Goal: Task Accomplishment & Management: Manage account settings

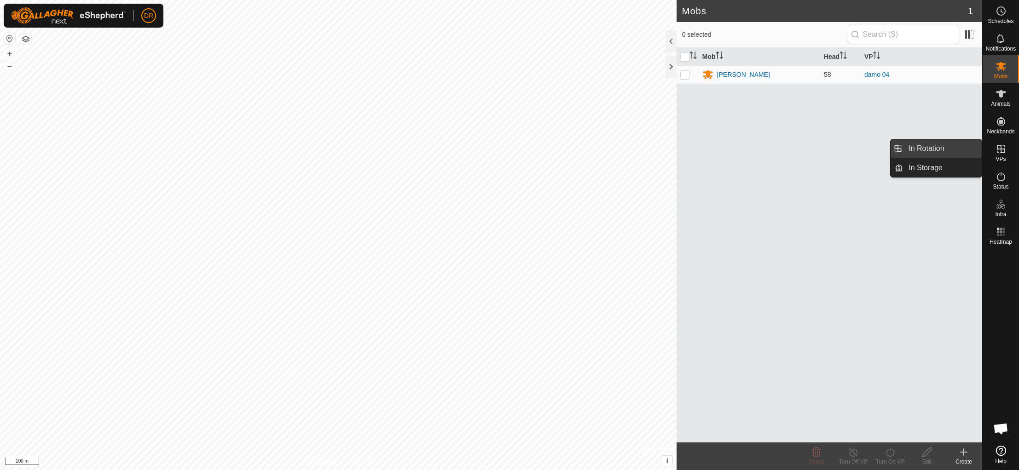
click at [934, 151] on link "In Rotation" at bounding box center [942, 148] width 79 height 18
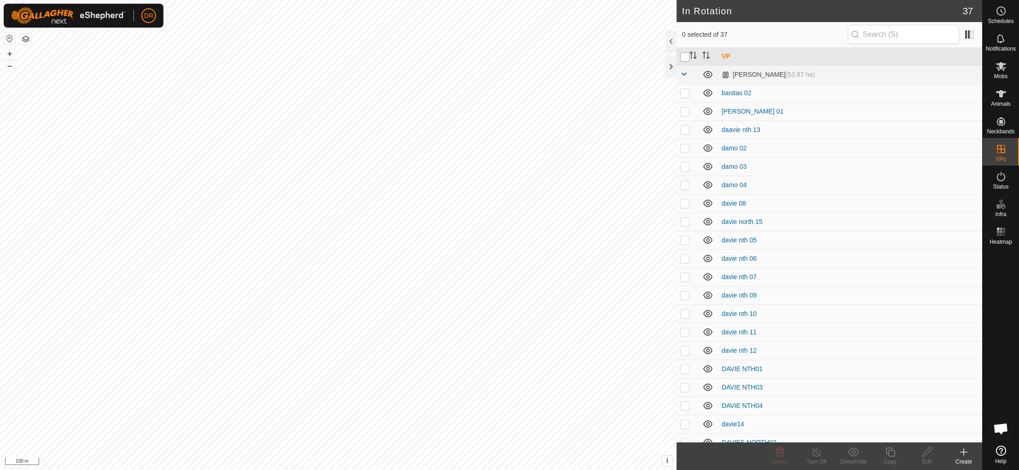
click at [688, 59] on input "checkbox" at bounding box center [684, 56] width 9 height 9
checkbox input "true"
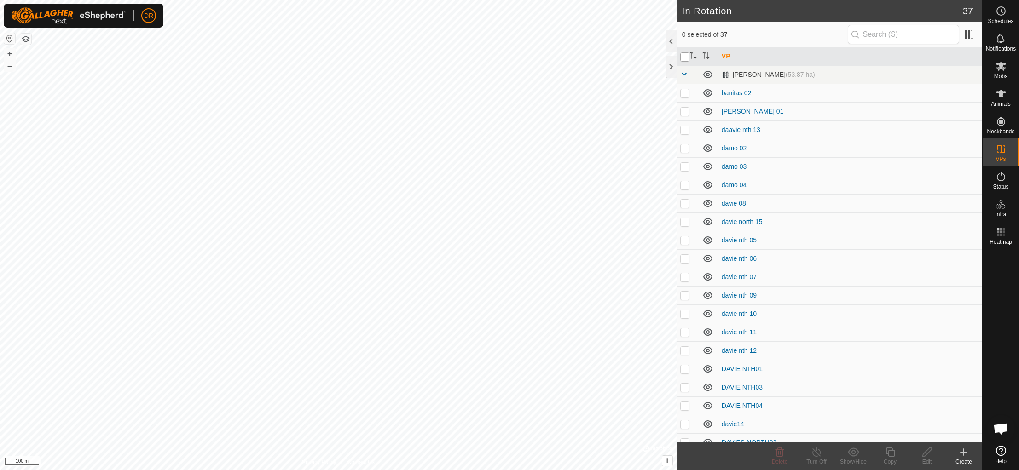
checkbox input "true"
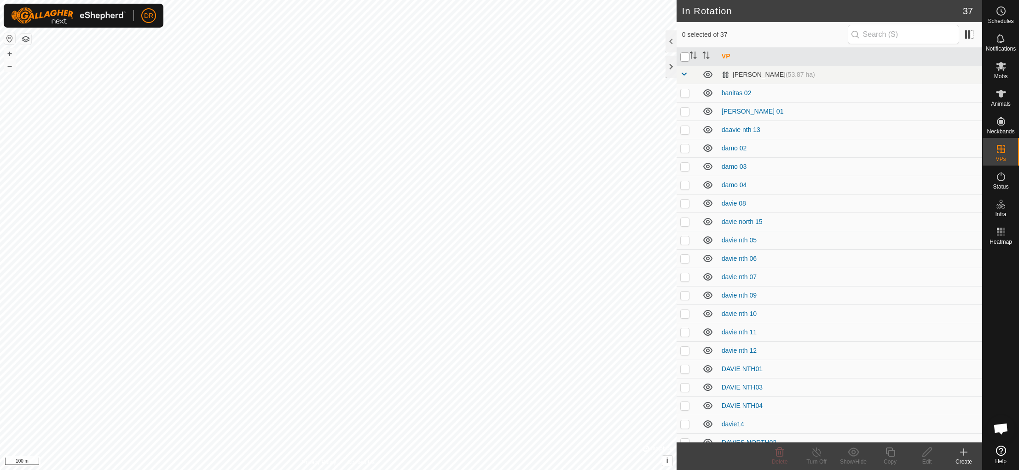
checkbox input "true"
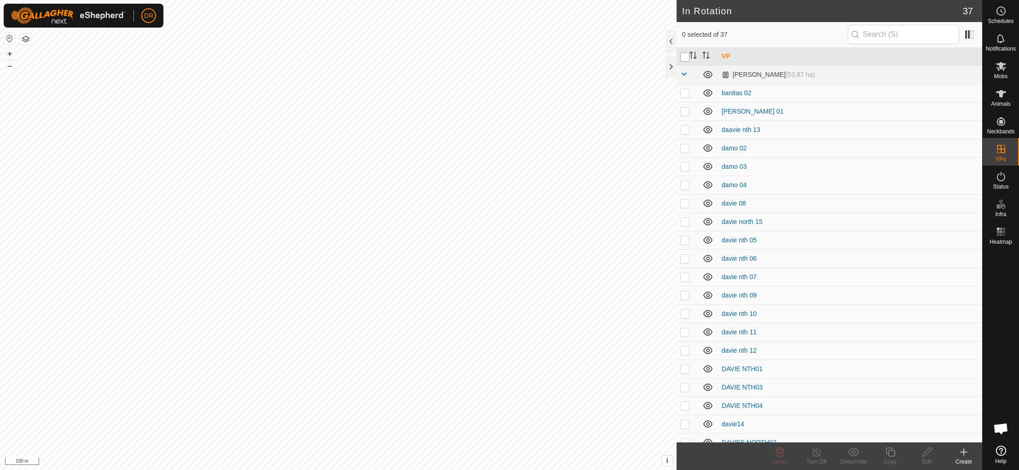
checkbox input "true"
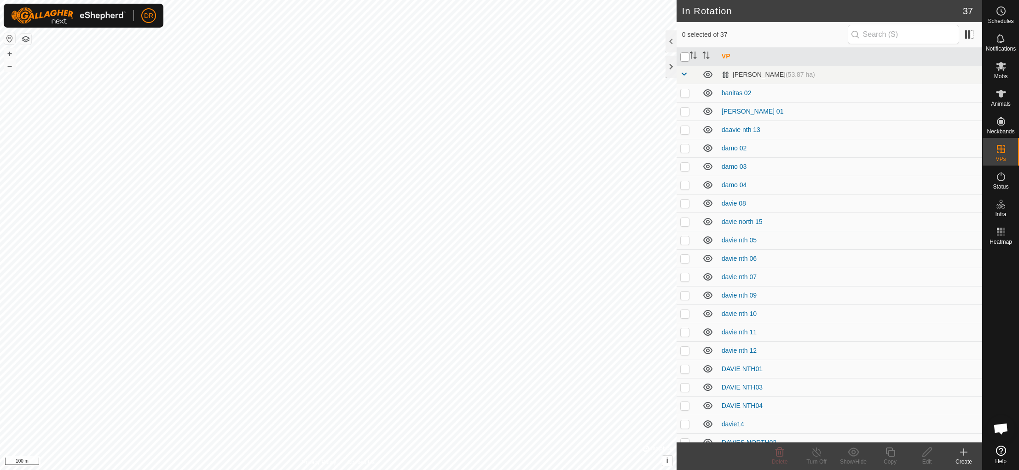
checkbox input "true"
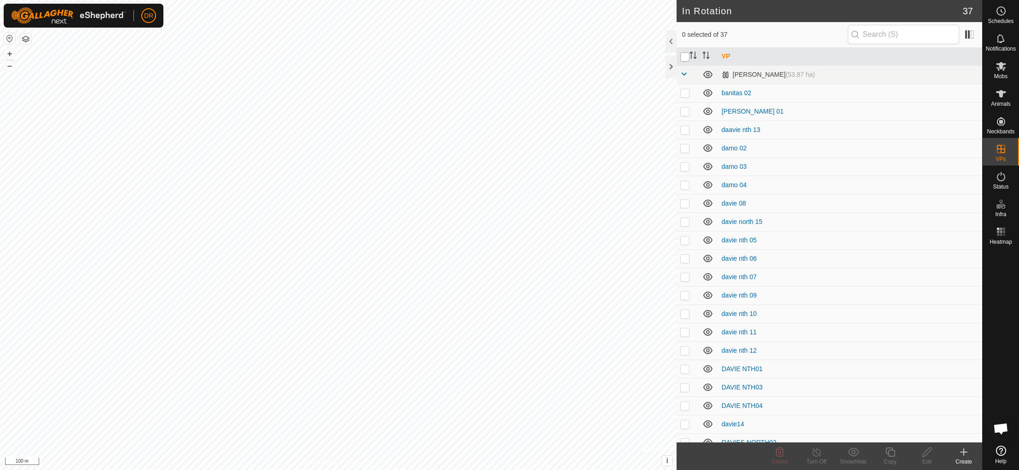
checkbox input "true"
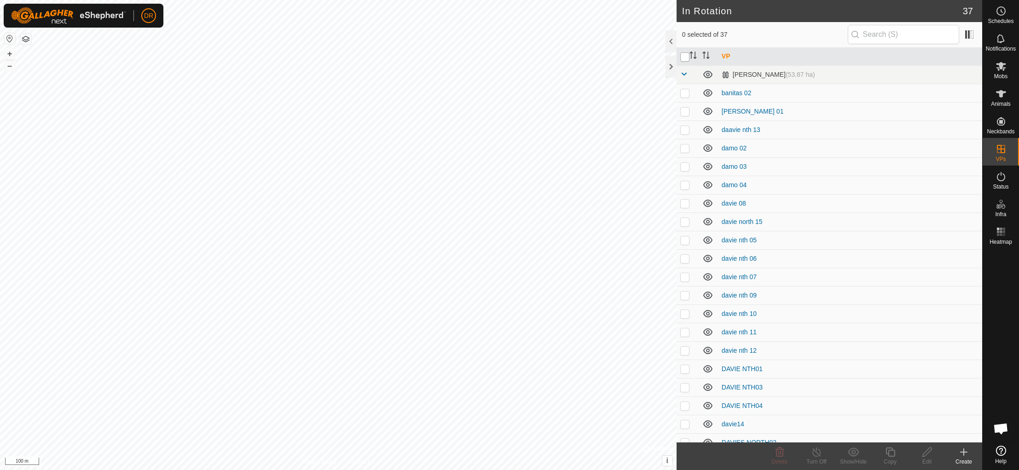
checkbox input "true"
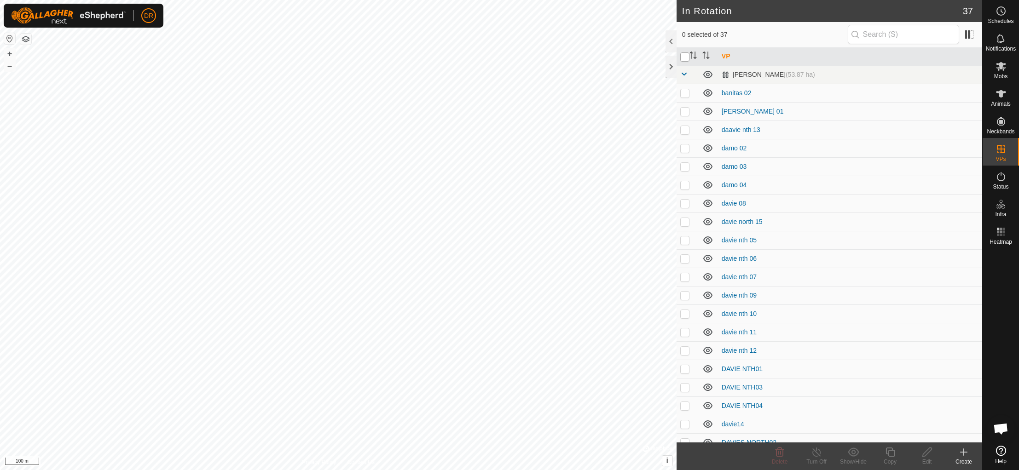
checkbox input "true"
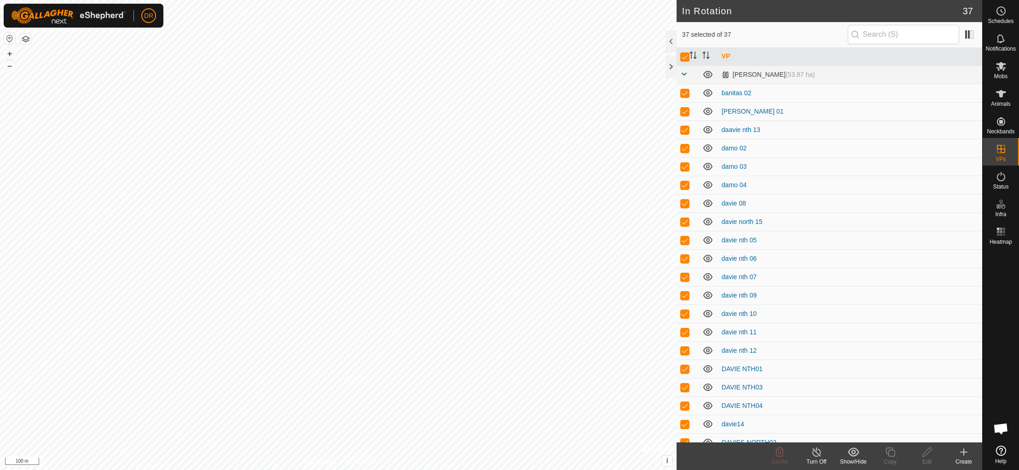
click at [686, 188] on p-checkbox at bounding box center [684, 184] width 9 height 7
checkbox input "false"
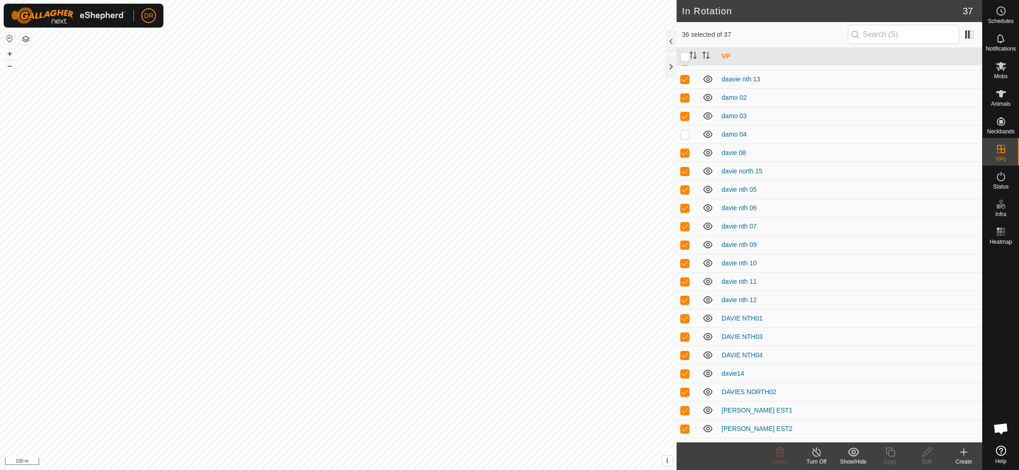
scroll to position [51, 0]
checkbox input "false"
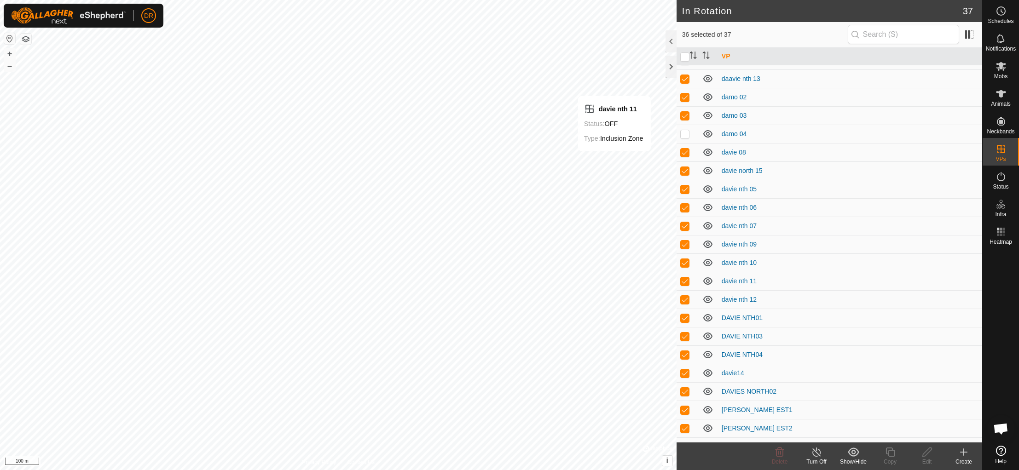
checkbox input "false"
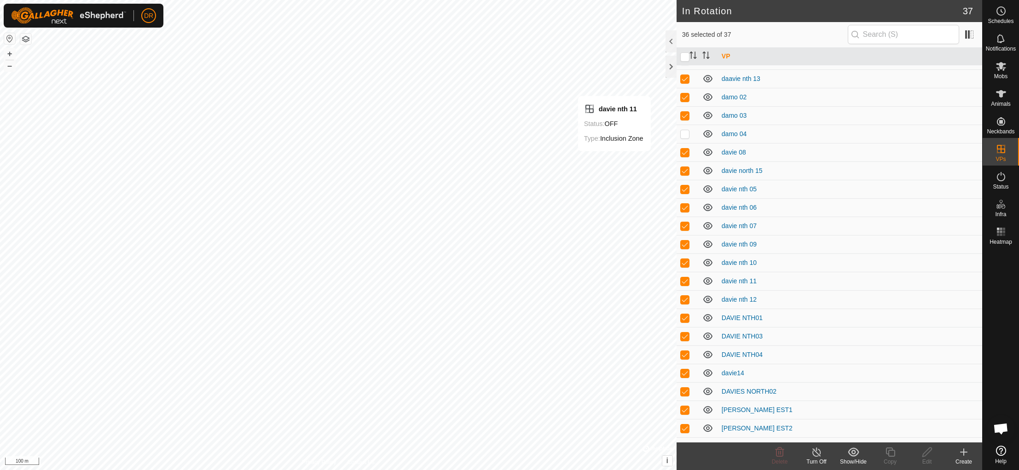
checkbox input "false"
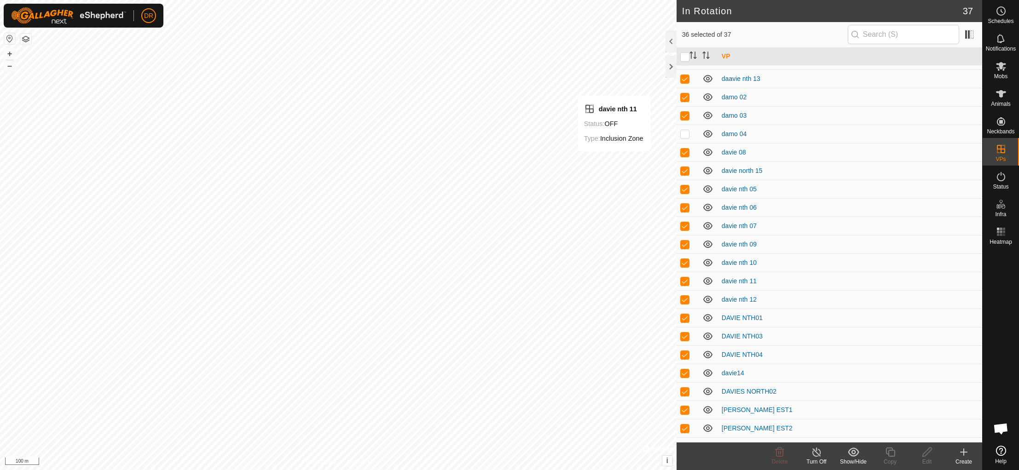
checkbox input "false"
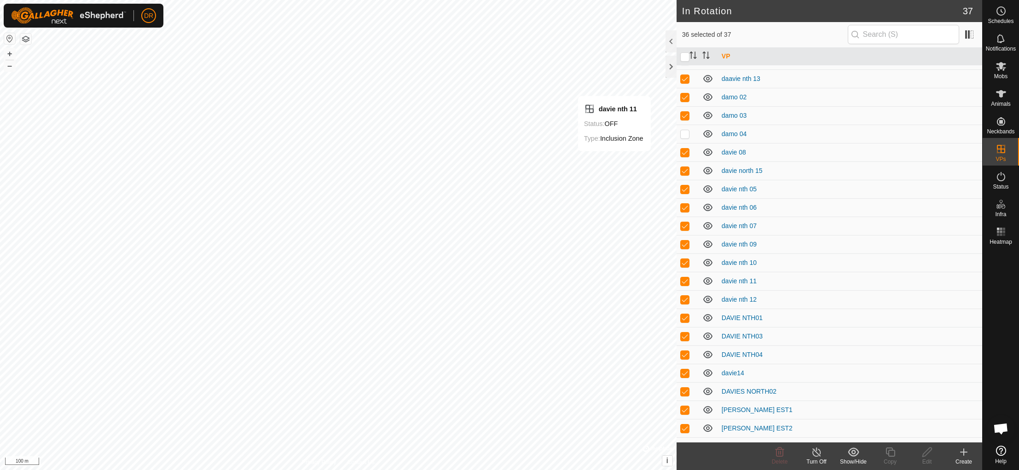
checkbox input "false"
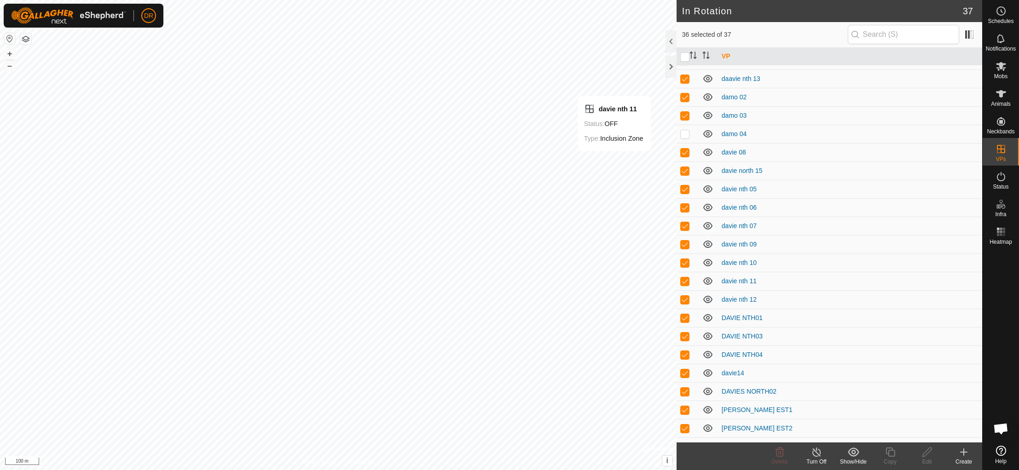
checkbox input "false"
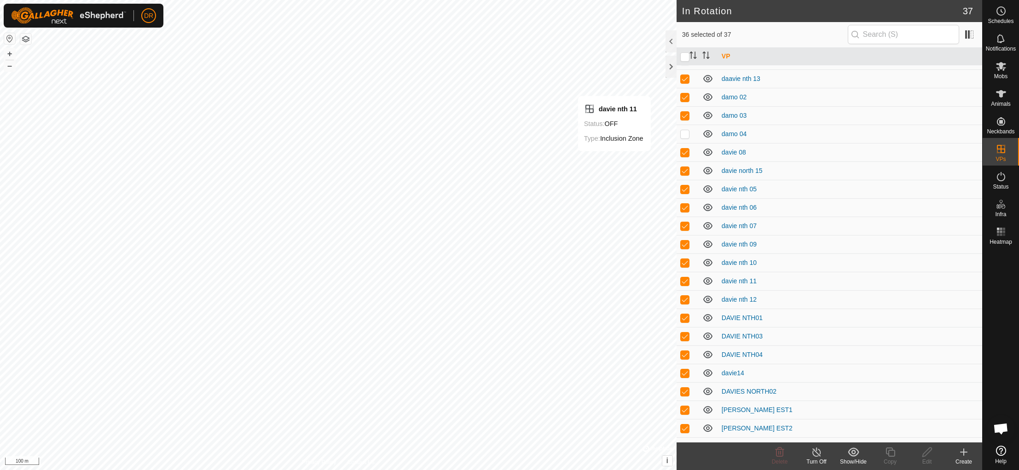
checkbox input "false"
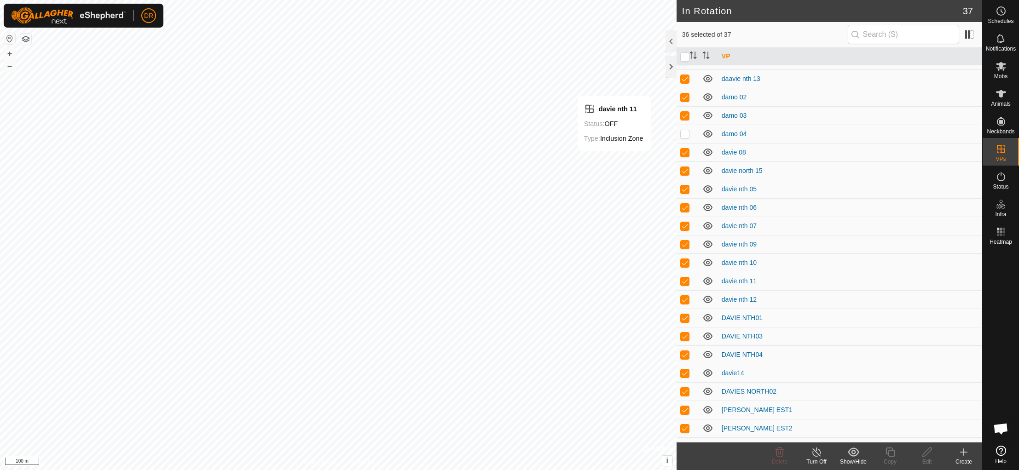
checkbox input "false"
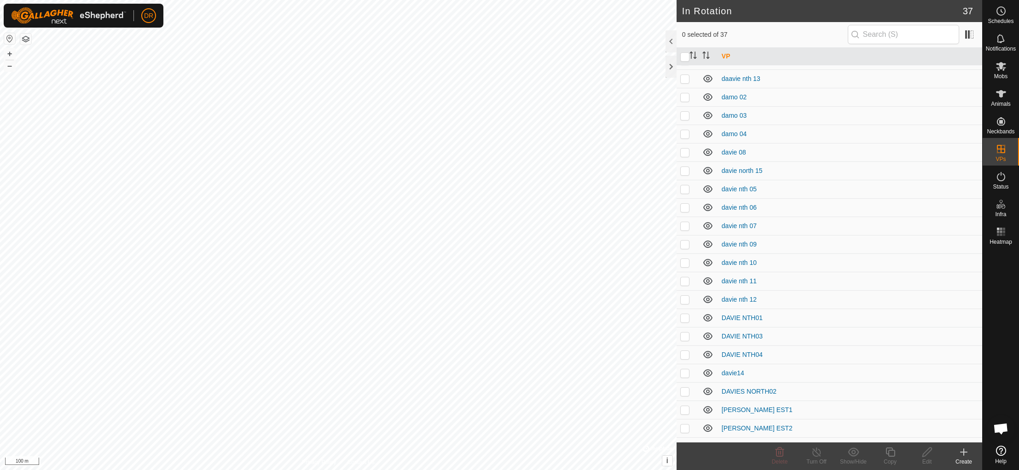
click at [685, 82] on p-checkbox at bounding box center [684, 78] width 9 height 7
checkbox input "true"
click at [686, 97] on p-checkbox at bounding box center [684, 96] width 9 height 7
checkbox input "true"
click at [686, 118] on p-checkbox at bounding box center [684, 115] width 9 height 7
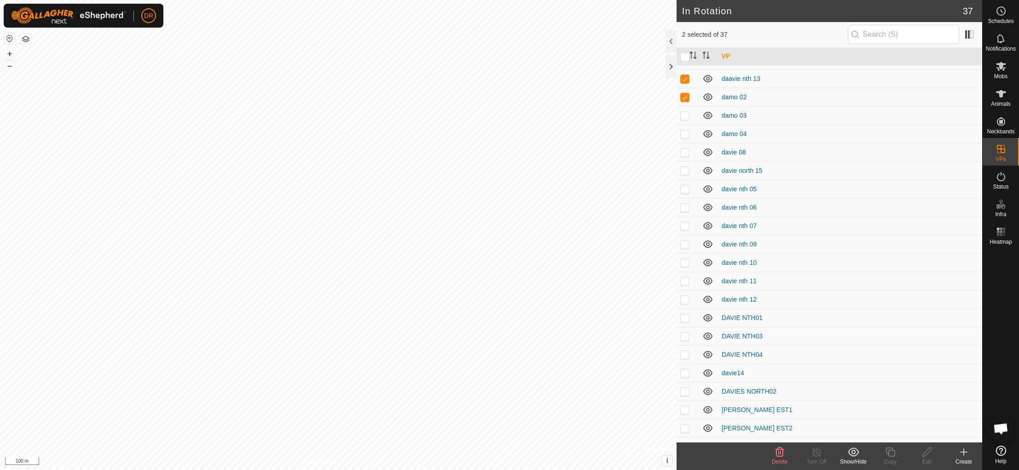
checkbox input "true"
click at [685, 137] on p-checkbox at bounding box center [684, 133] width 9 height 7
checkbox input "true"
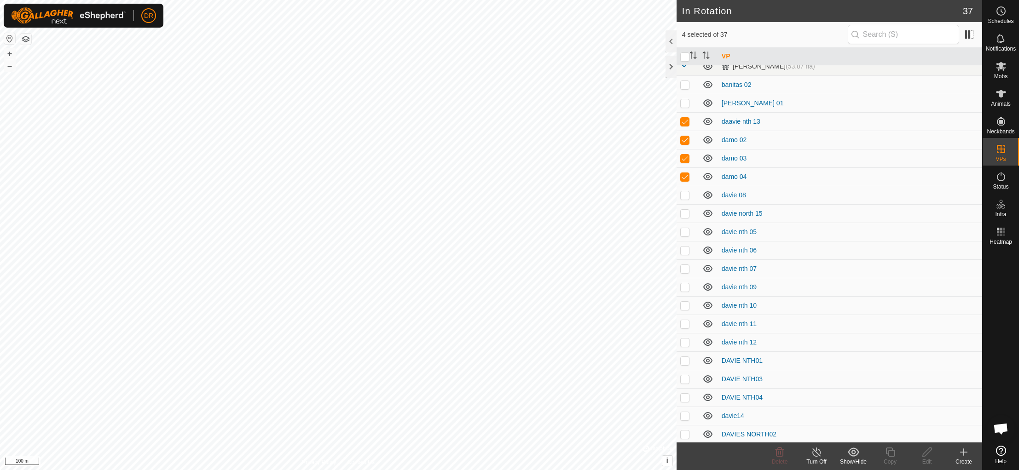
scroll to position [0, 0]
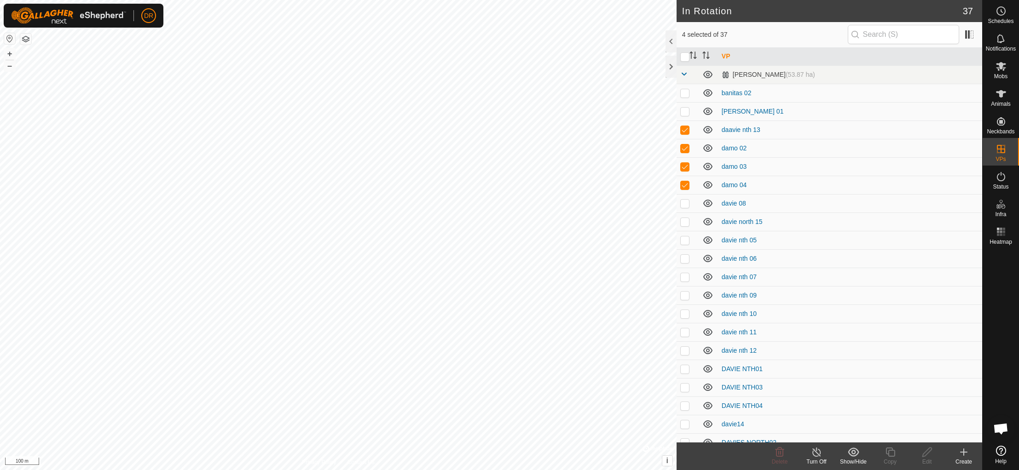
click at [685, 115] on p-checkbox at bounding box center [684, 111] width 9 height 7
checkbox input "true"
click at [685, 94] on p-checkbox at bounding box center [684, 92] width 9 height 7
click at [687, 98] on td at bounding box center [688, 93] width 22 height 18
checkbox input "false"
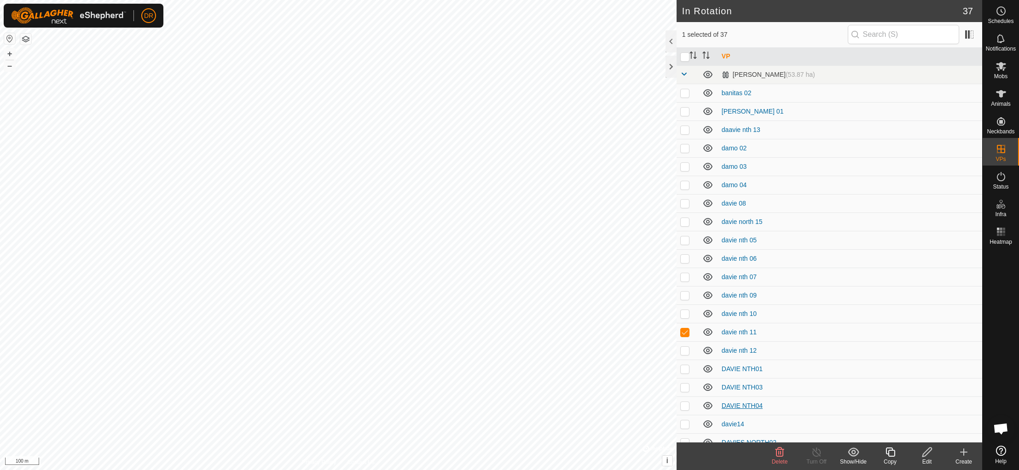
checkbox input "false"
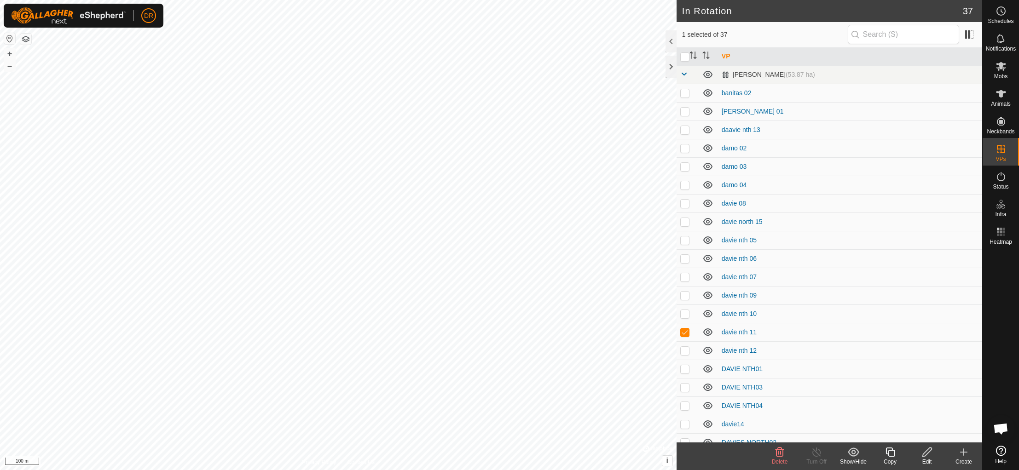
click at [778, 456] on icon at bounding box center [780, 452] width 9 height 9
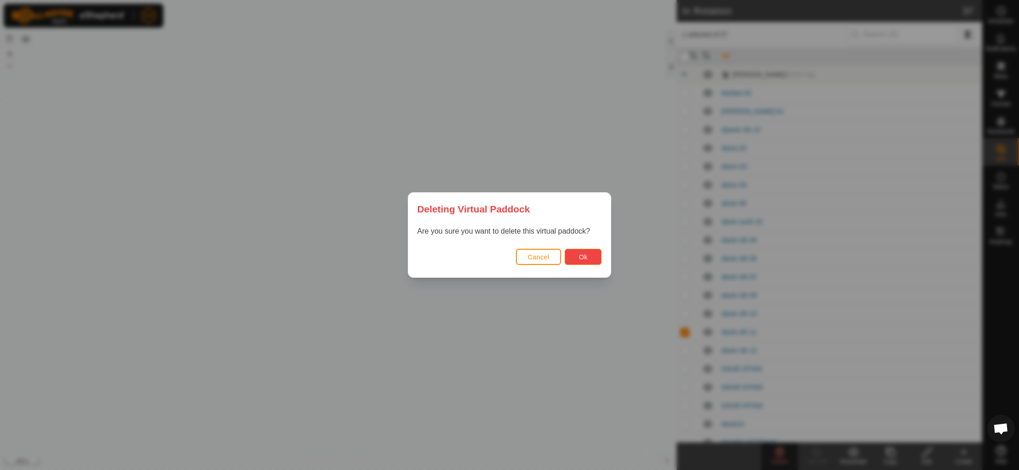
click at [577, 257] on button "Ok" at bounding box center [583, 257] width 37 height 16
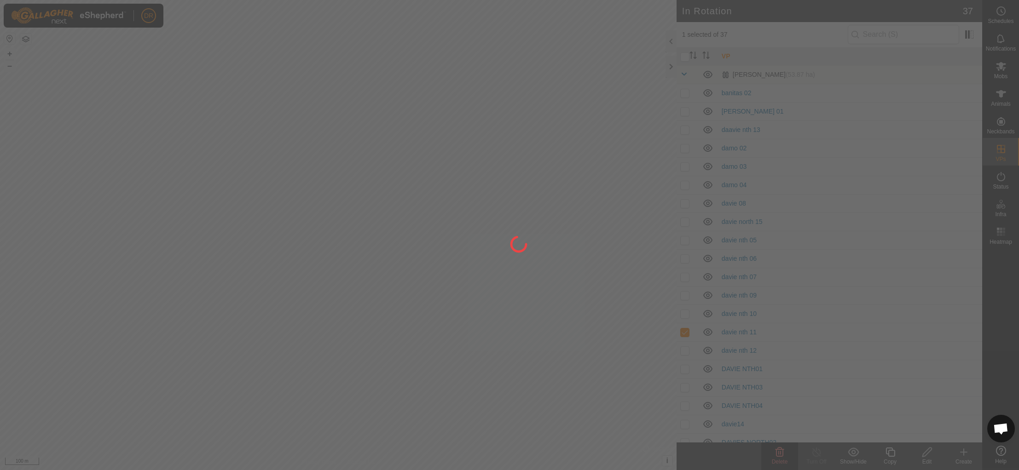
checkbox input "false"
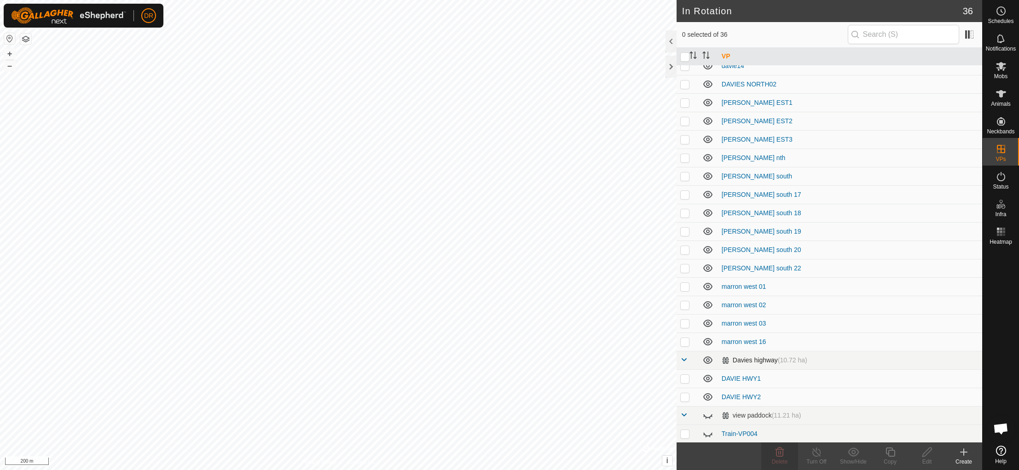
scroll to position [342, 0]
click at [687, 399] on p-checkbox at bounding box center [684, 396] width 9 height 7
checkbox input "true"
click at [684, 380] on p-checkbox at bounding box center [684, 377] width 9 height 7
checkbox input "true"
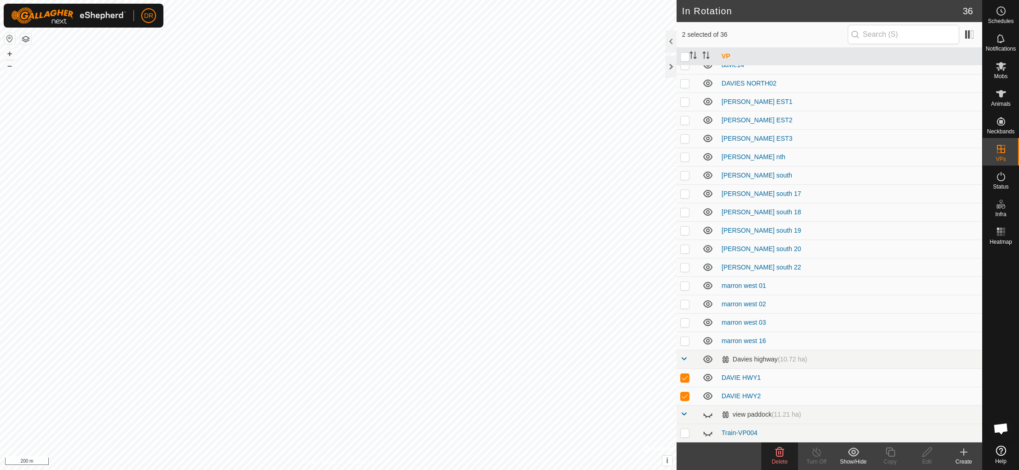
click at [685, 342] on p-checkbox at bounding box center [684, 340] width 9 height 7
checkbox input "true"
click at [684, 325] on p-checkbox at bounding box center [684, 322] width 9 height 7
checkbox input "true"
click at [686, 304] on p-checkbox at bounding box center [684, 304] width 9 height 7
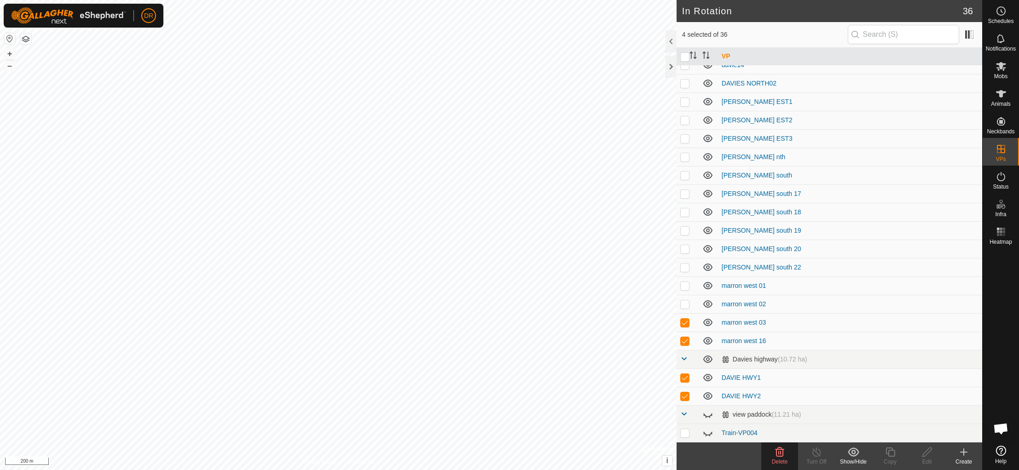
checkbox input "true"
click at [684, 286] on p-checkbox at bounding box center [684, 285] width 9 height 7
checkbox input "true"
click at [682, 271] on p-checkbox at bounding box center [684, 267] width 9 height 7
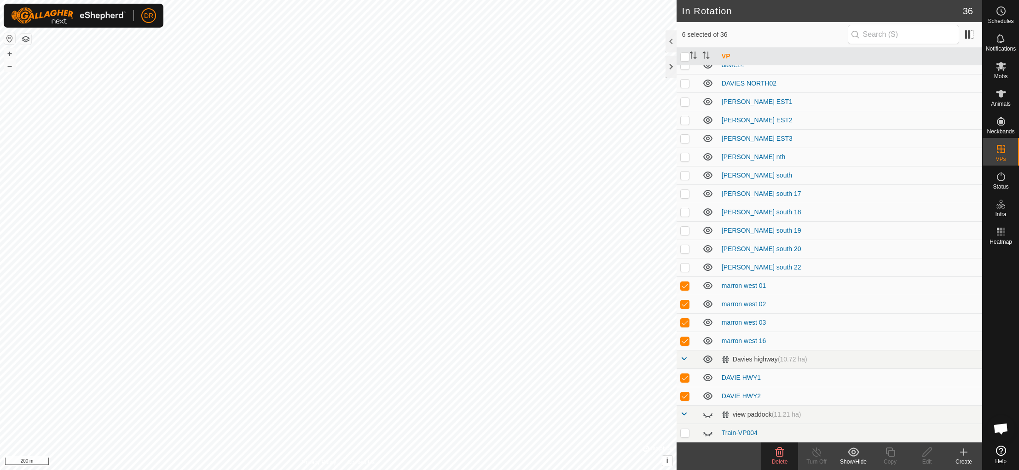
checkbox input "true"
click at [684, 249] on p-checkbox at bounding box center [684, 248] width 9 height 7
checkbox input "true"
click at [685, 236] on td at bounding box center [688, 230] width 22 height 18
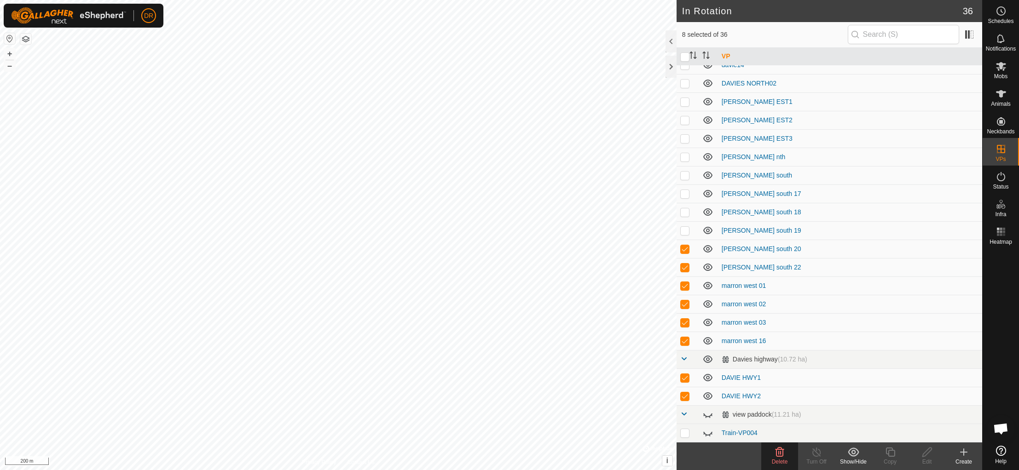
checkbox input "true"
click at [686, 213] on td at bounding box center [688, 215] width 22 height 18
checkbox input "true"
click at [683, 196] on p-checkbox at bounding box center [684, 193] width 9 height 7
checkbox input "true"
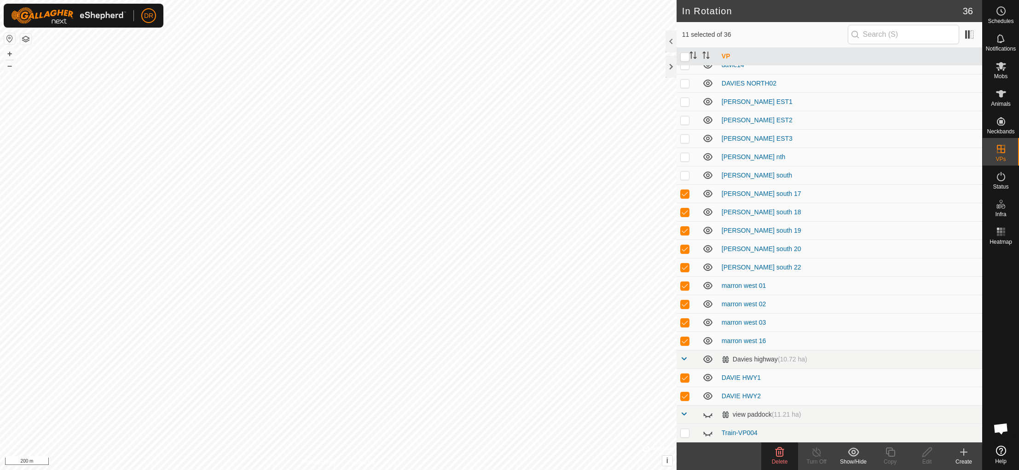
click at [685, 179] on td at bounding box center [688, 175] width 22 height 18
checkbox input "true"
click at [683, 158] on p-checkbox at bounding box center [684, 156] width 9 height 7
checkbox input "true"
click at [683, 143] on td at bounding box center [688, 138] width 22 height 18
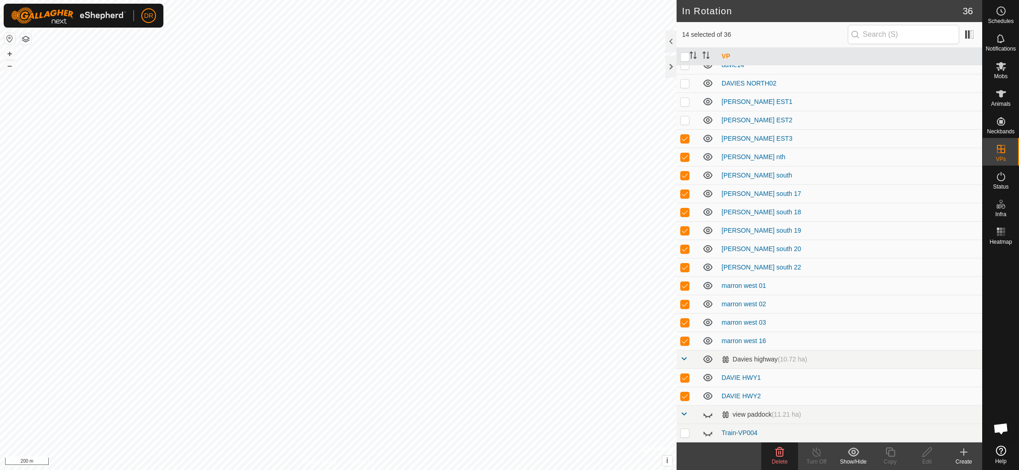
checkbox input "true"
click at [685, 123] on p-checkbox at bounding box center [684, 119] width 9 height 7
checkbox input "true"
click at [681, 105] on td at bounding box center [688, 102] width 22 height 18
checkbox input "true"
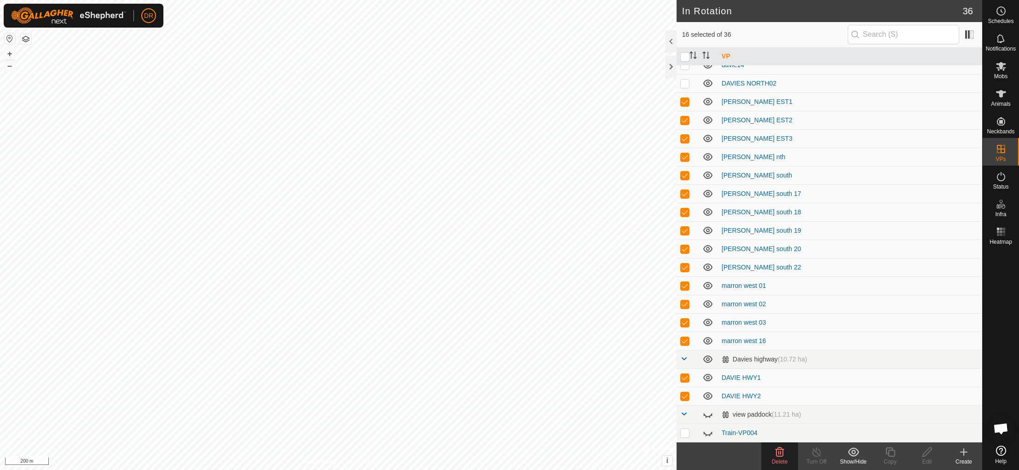
click at [687, 86] on p-checkbox at bounding box center [684, 83] width 9 height 7
checkbox input "true"
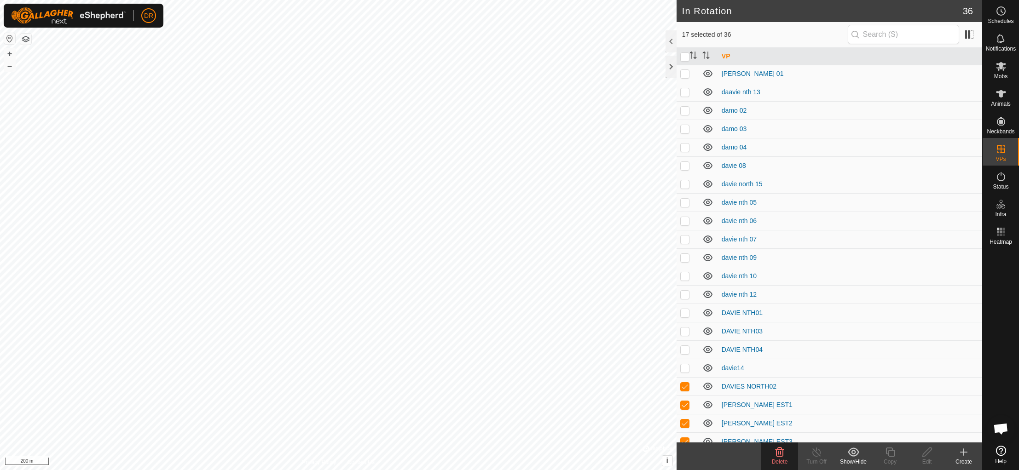
scroll to position [37, 0]
click at [684, 370] on p-checkbox at bounding box center [684, 368] width 9 height 7
checkbox input "true"
click at [685, 354] on td at bounding box center [688, 350] width 22 height 18
checkbox input "true"
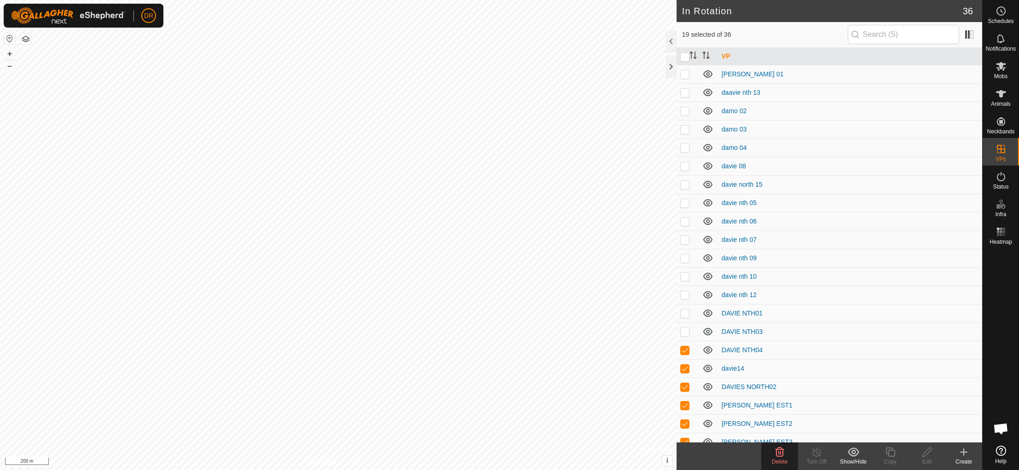
click at [685, 336] on td at bounding box center [688, 332] width 22 height 18
checkbox input "true"
click at [683, 317] on p-checkbox at bounding box center [684, 313] width 9 height 7
checkbox input "true"
click at [684, 296] on p-checkbox at bounding box center [684, 294] width 9 height 7
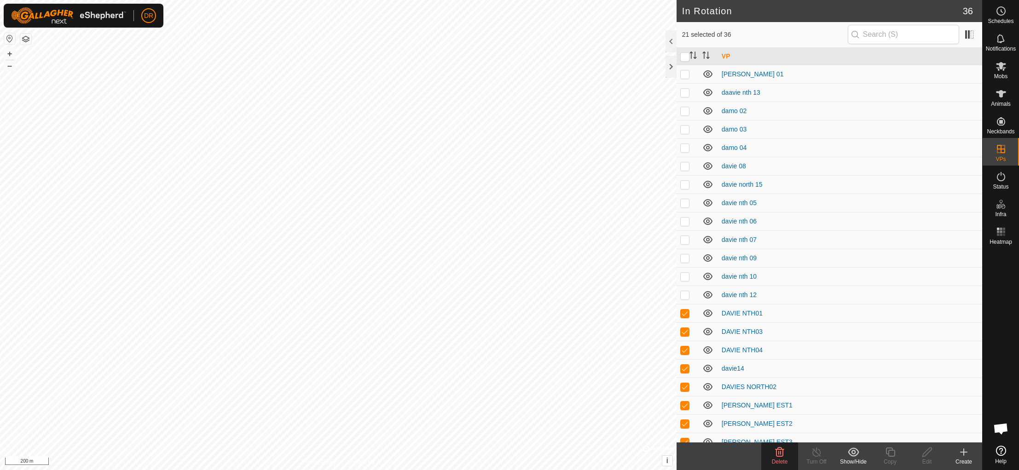
checkbox input "true"
click at [684, 279] on p-checkbox at bounding box center [684, 276] width 9 height 7
checkbox input "true"
click at [685, 261] on p-checkbox at bounding box center [684, 258] width 9 height 7
checkbox input "true"
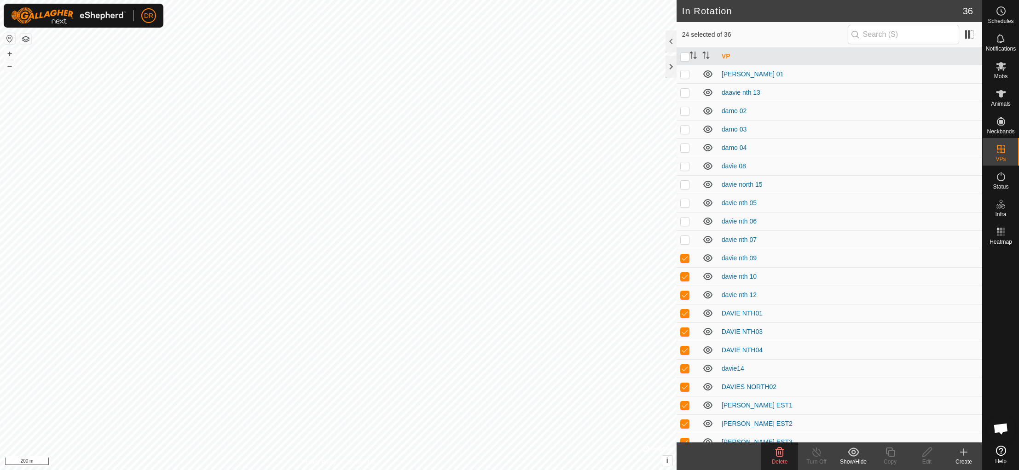
click at [685, 242] on p-checkbox at bounding box center [684, 239] width 9 height 7
checkbox input "true"
click at [683, 226] on td at bounding box center [688, 221] width 22 height 18
checkbox input "true"
click at [682, 211] on td at bounding box center [688, 203] width 22 height 18
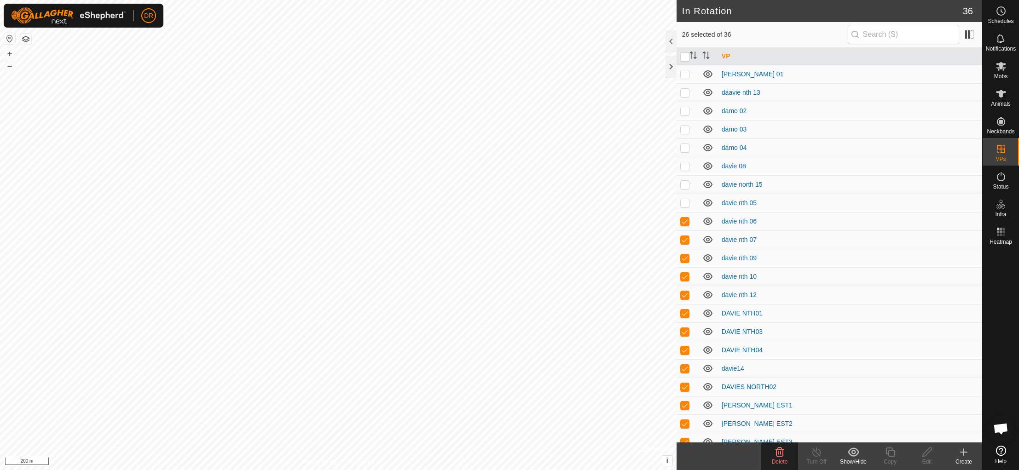
checkbox input "true"
click at [685, 187] on p-checkbox at bounding box center [684, 184] width 9 height 7
checkbox input "true"
click at [686, 168] on p-checkbox at bounding box center [684, 165] width 9 height 7
click at [781, 454] on icon at bounding box center [780, 452] width 9 height 9
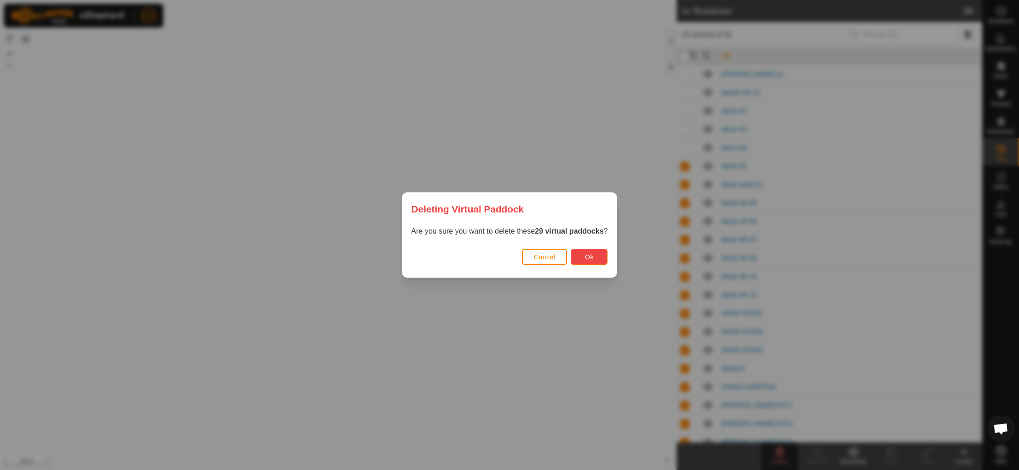
click at [582, 256] on button "Ok" at bounding box center [589, 257] width 37 height 16
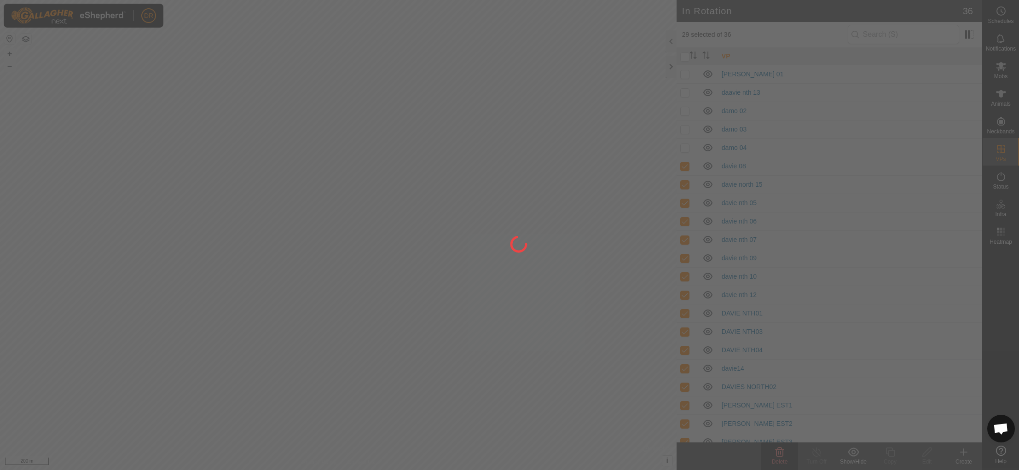
checkbox input "false"
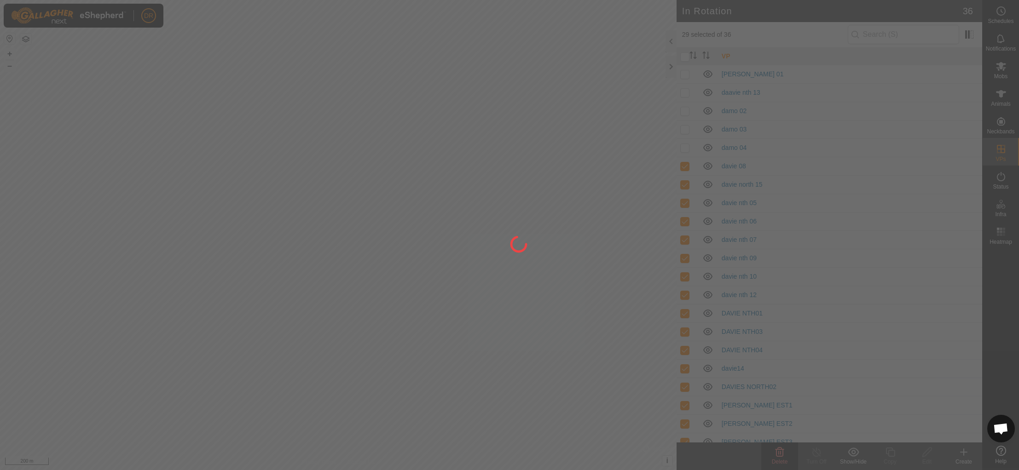
checkbox input "false"
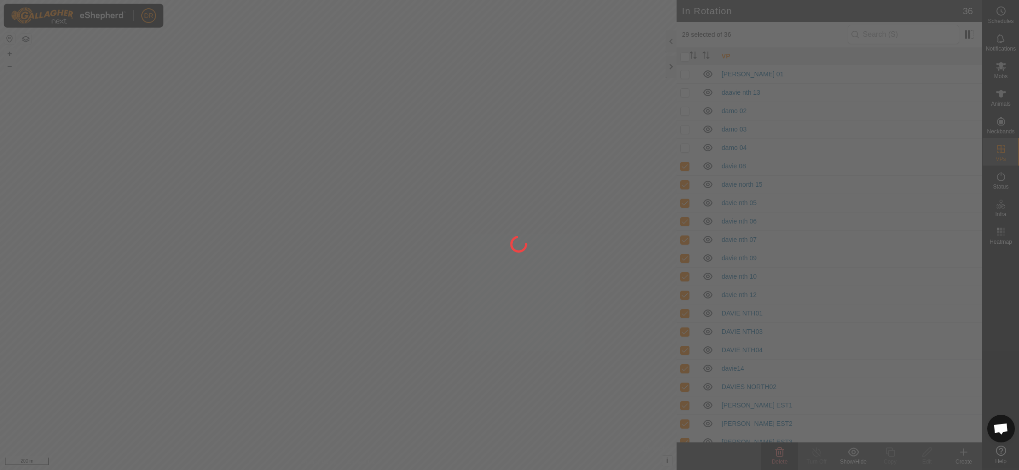
checkbox input "false"
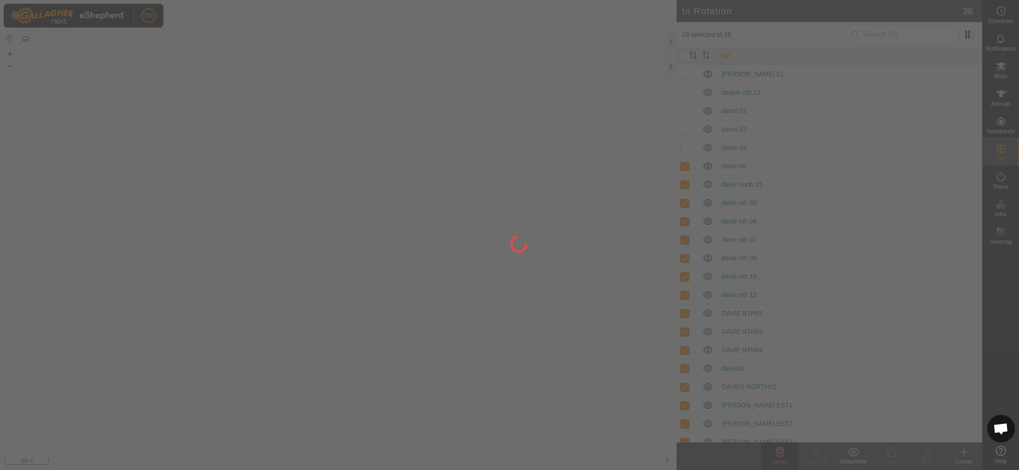
checkbox input "false"
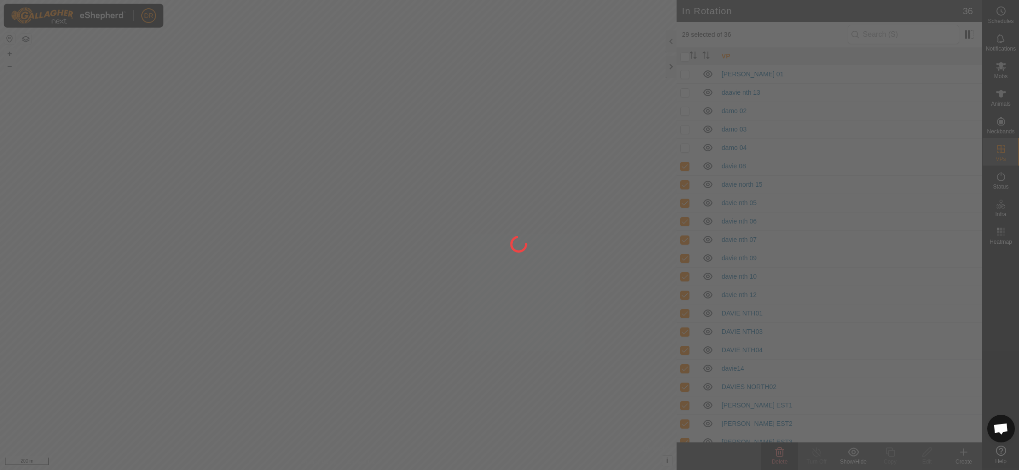
checkbox input "false"
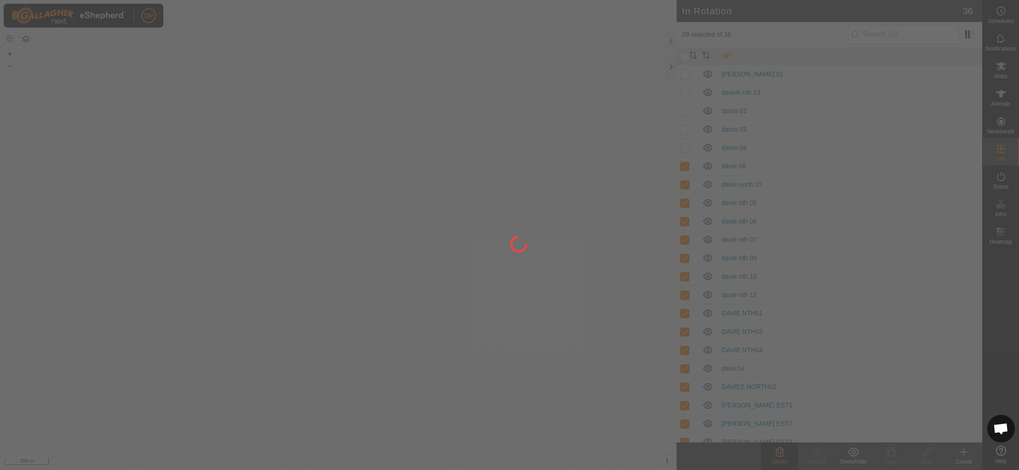
checkbox input "false"
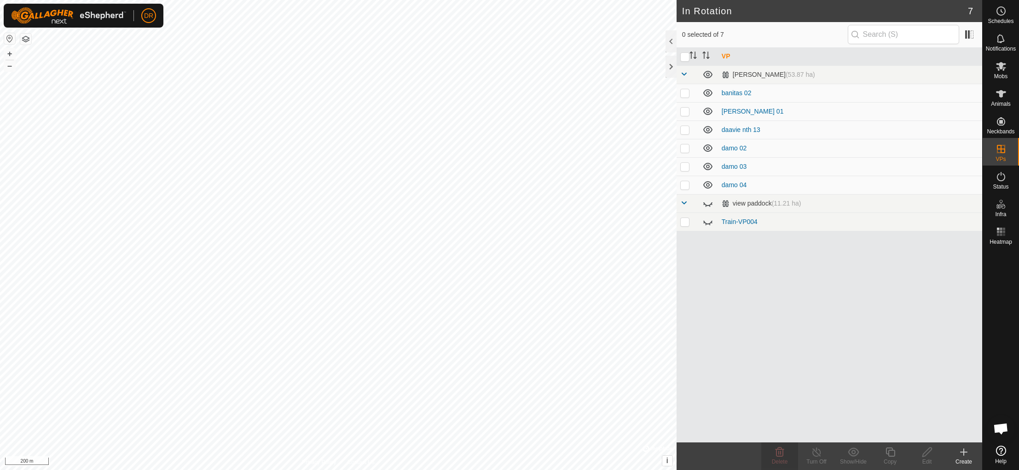
click at [684, 186] on p-checkbox at bounding box center [684, 184] width 9 height 7
checkbox input "false"
click at [685, 132] on p-checkbox at bounding box center [684, 129] width 9 height 7
click at [780, 457] on icon at bounding box center [780, 452] width 9 height 9
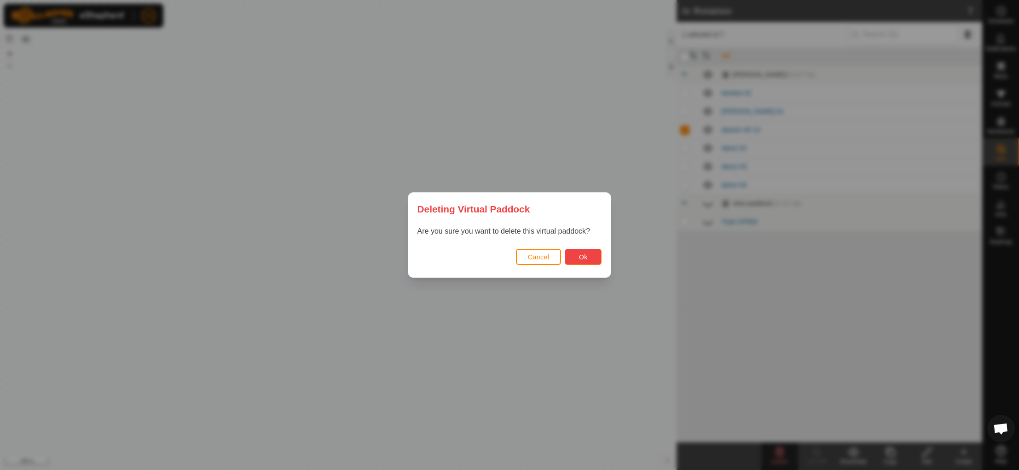
click at [581, 256] on span "Ok" at bounding box center [583, 257] width 9 height 7
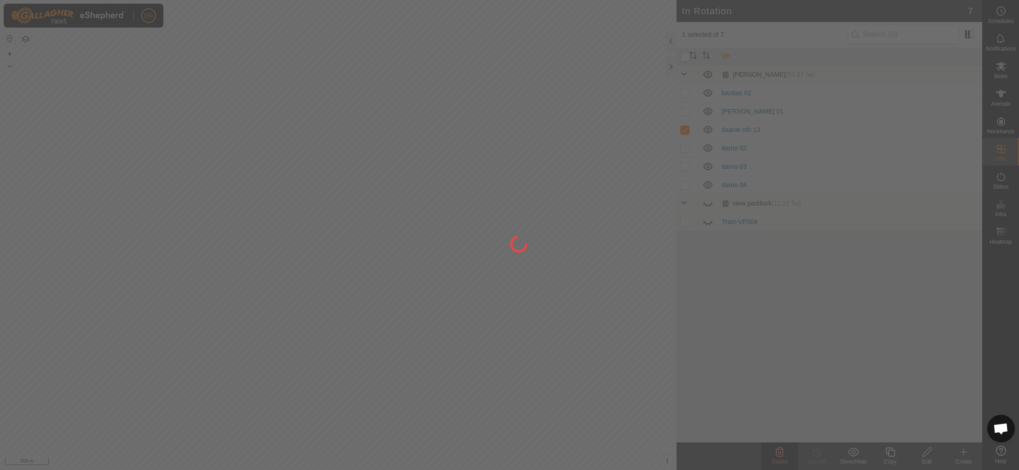
checkbox input "false"
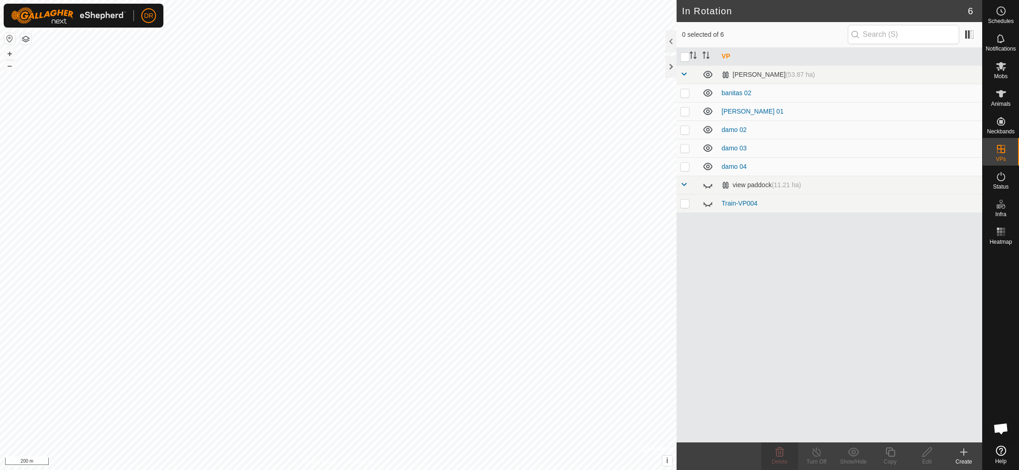
click at [684, 97] on p-checkbox at bounding box center [684, 92] width 9 height 7
checkbox input "true"
click at [683, 114] on p-checkbox at bounding box center [684, 111] width 9 height 7
checkbox input "true"
click at [684, 132] on p-checkbox at bounding box center [684, 129] width 9 height 7
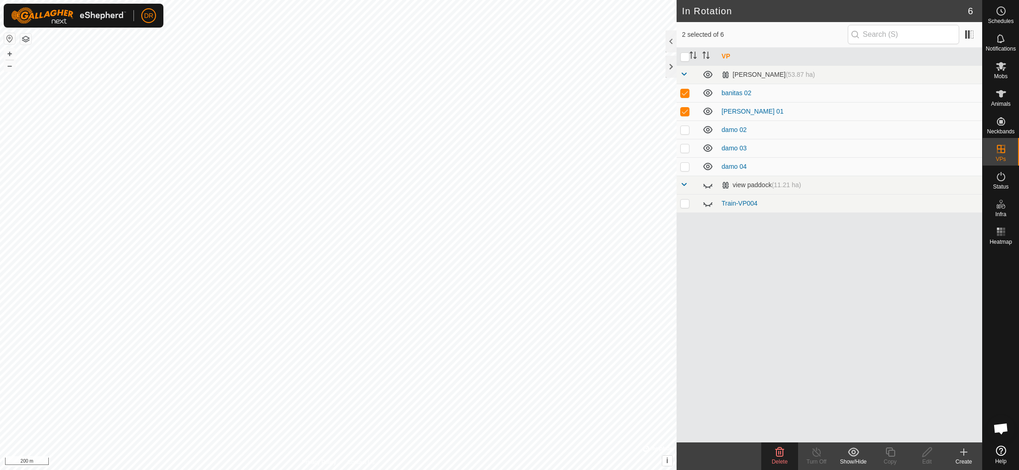
checkbox input "true"
click at [685, 151] on p-checkbox at bounding box center [684, 148] width 9 height 7
checkbox input "true"
click at [781, 458] on div "Delete" at bounding box center [779, 462] width 37 height 8
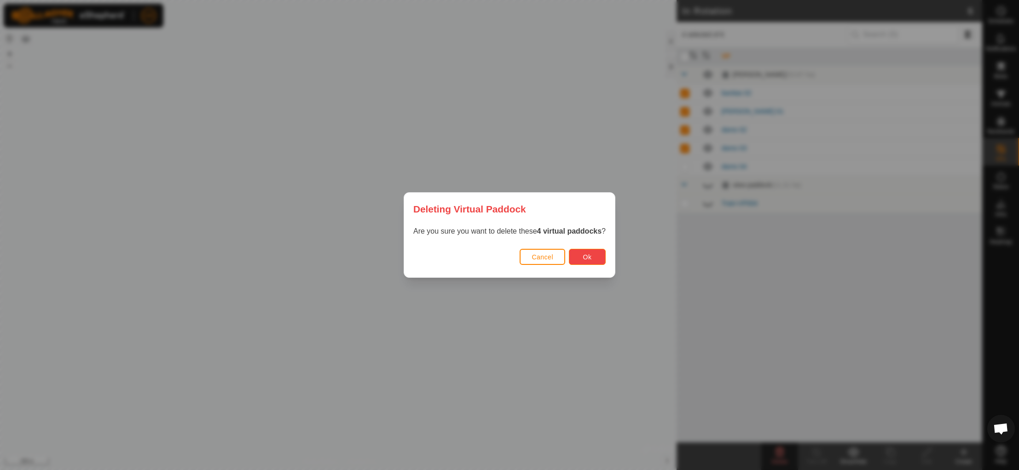
click at [592, 260] on span "Ok" at bounding box center [587, 257] width 9 height 7
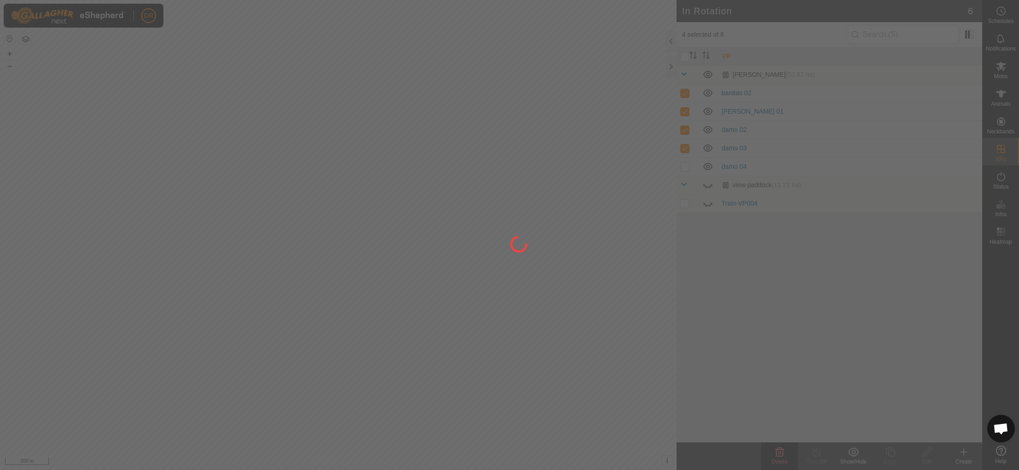
checkbox input "false"
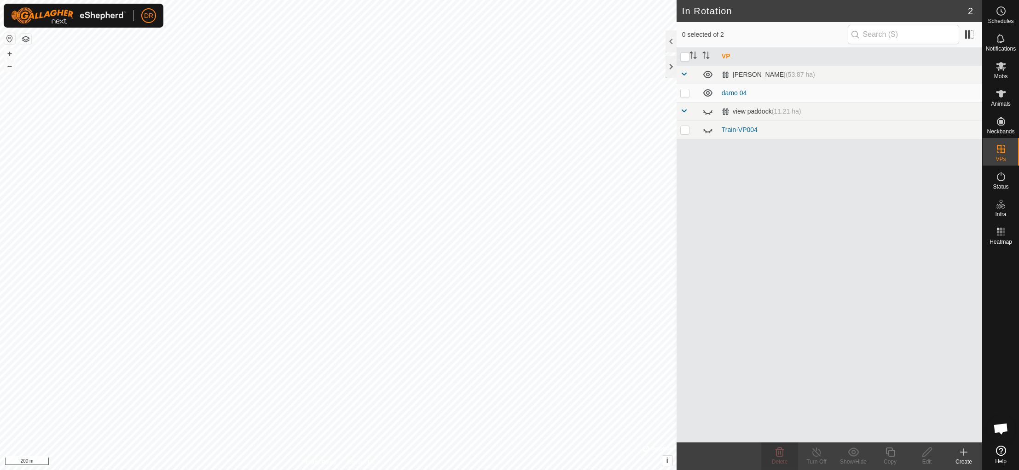
click at [963, 452] on icon at bounding box center [963, 452] width 11 height 11
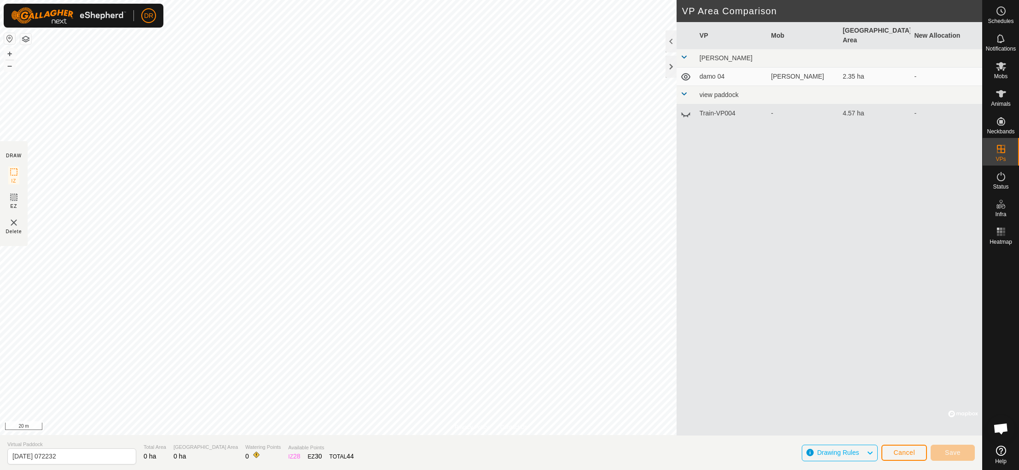
click at [320, 363] on div "Privacy Policy Contact Us B D Dam Type: trough Capacity: 100L Water Level: 100%…" at bounding box center [491, 235] width 982 height 470
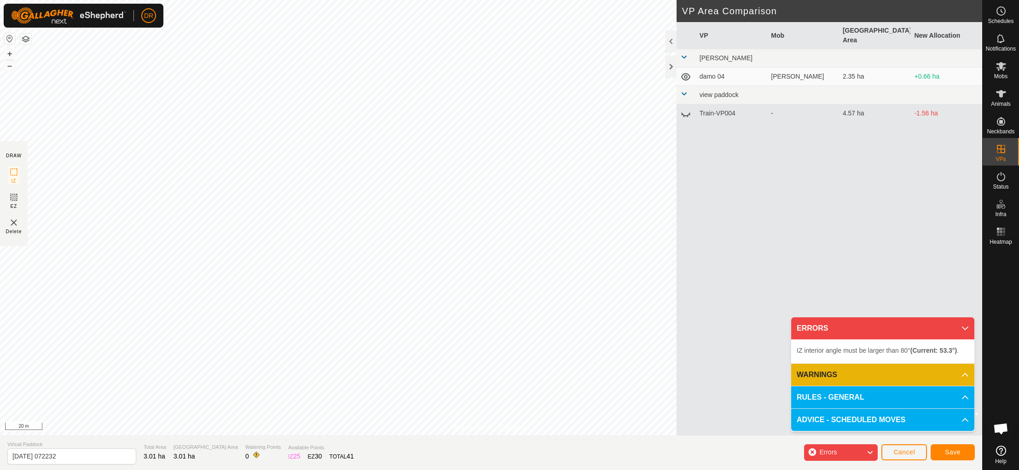
drag, startPoint x: 369, startPoint y: 438, endPoint x: 479, endPoint y: -5, distance: 456.2
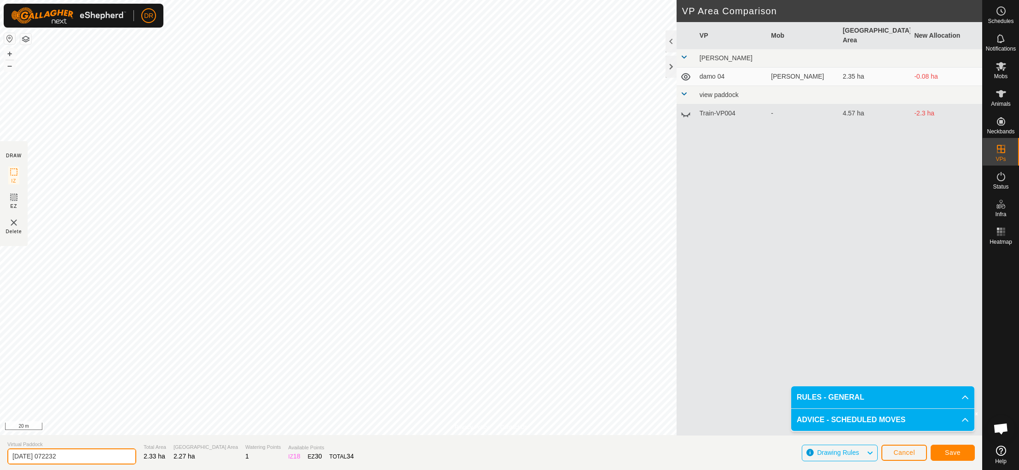
click at [70, 455] on input "[DATE] 072232" at bounding box center [71, 457] width 129 height 16
type input "2"
drag, startPoint x: 81, startPoint y: 456, endPoint x: 39, endPoint y: 458, distance: 41.9
click at [39, 458] on input "[DATE] davies hwy 01" at bounding box center [71, 457] width 129 height 16
click at [12, 456] on input "[DATE] davies hwy 01" at bounding box center [71, 457] width 129 height 16
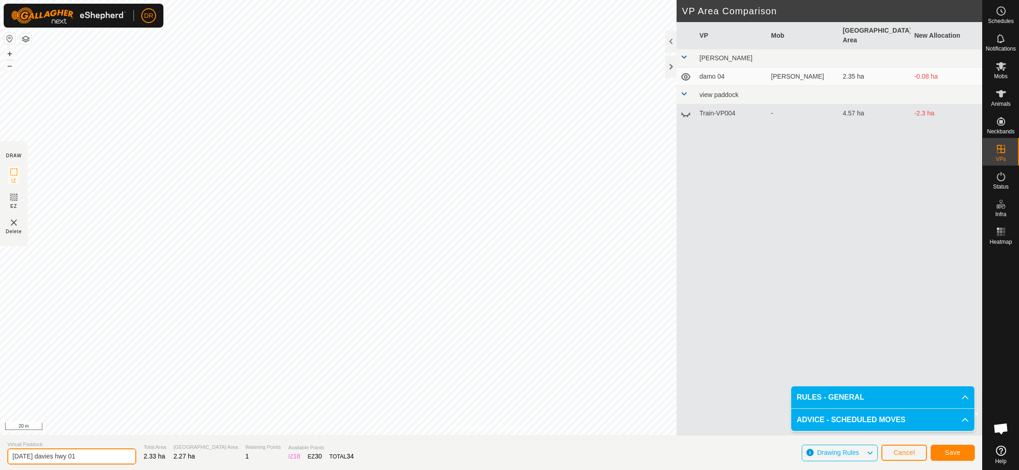
paste input "[PERSON_NAME] hwy 01"
click at [125, 457] on input "[PERSON_NAME] hwy 0112-10-25 davies hwy 01" at bounding box center [71, 457] width 129 height 16
click at [56, 455] on input "[PERSON_NAME] hwy 0112-10-25" at bounding box center [71, 457] width 129 height 16
type input "[PERSON_NAME] hwy [PHONE_NUMBER][DATE]"
click at [955, 454] on span "Save" at bounding box center [953, 452] width 16 height 7
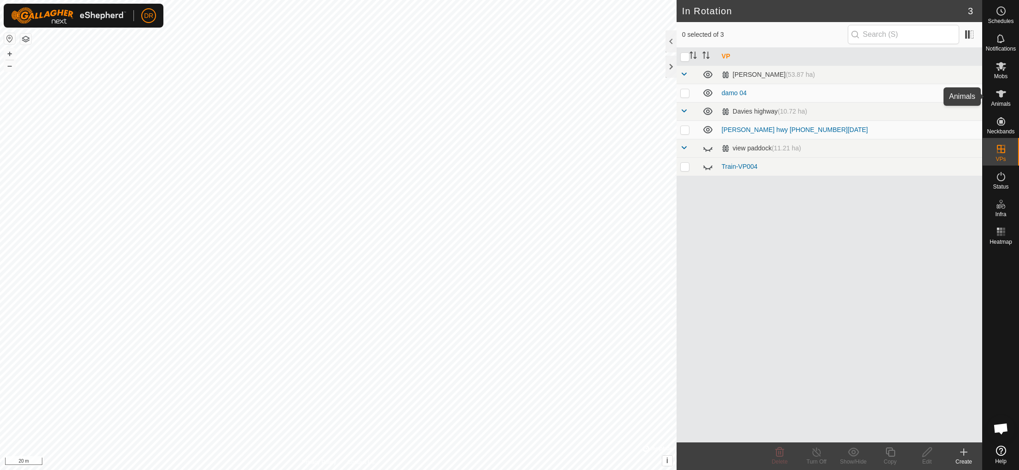
click at [1004, 95] on icon at bounding box center [1001, 93] width 11 height 11
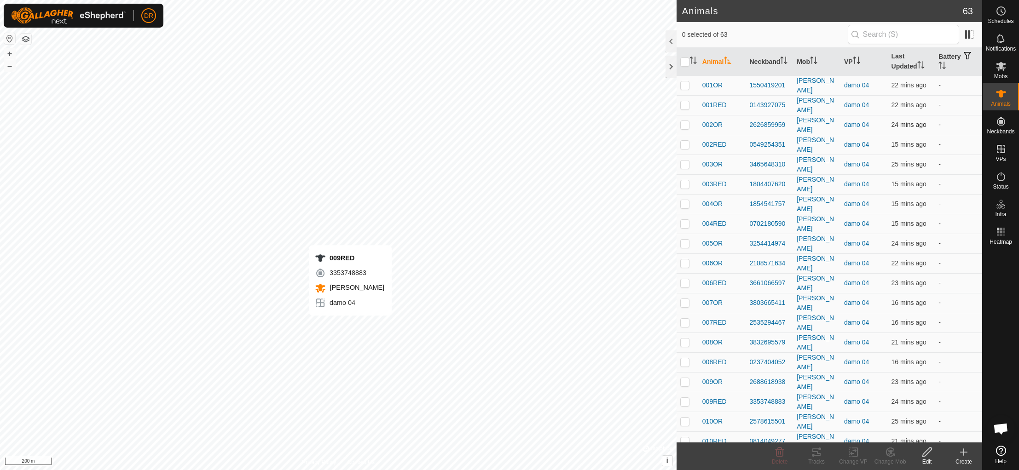
checkbox input "true"
click at [927, 454] on icon at bounding box center [926, 452] width 9 height 9
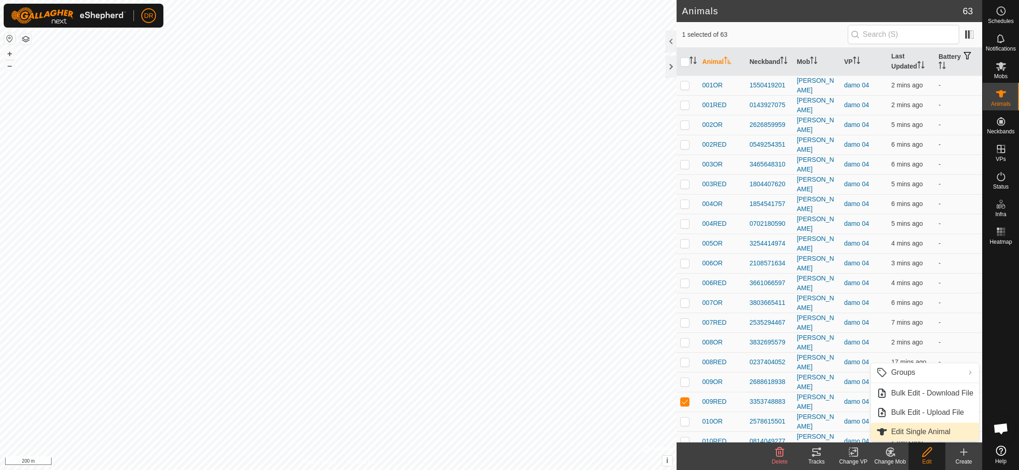
click at [912, 432] on link "Edit Single Animal" at bounding box center [925, 432] width 108 height 18
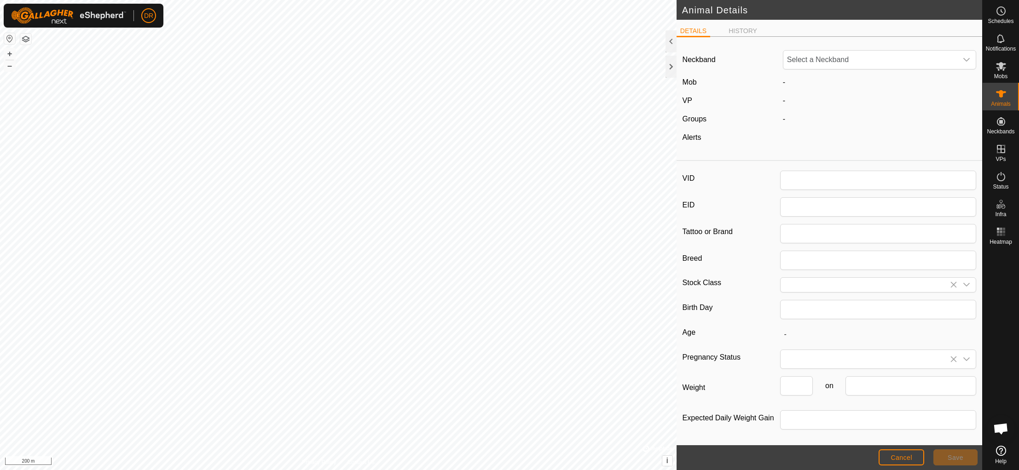
type input "009RED"
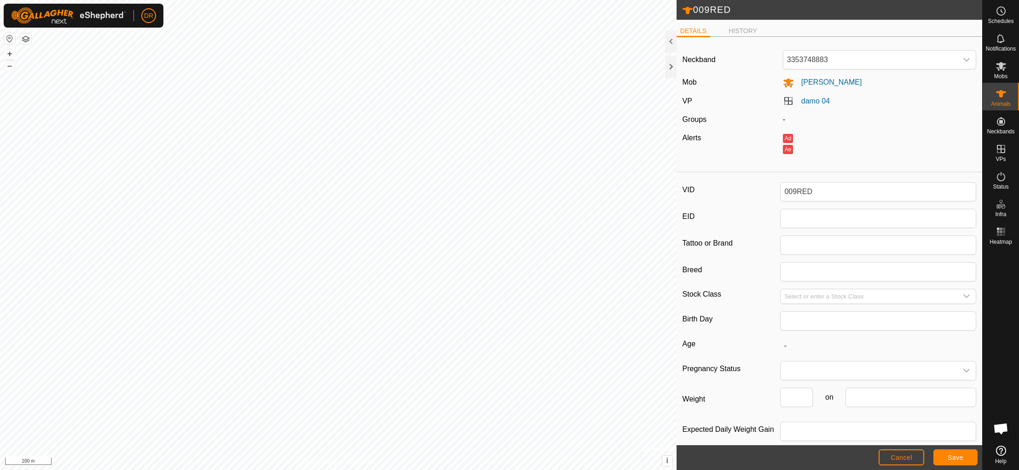
scroll to position [10, 0]
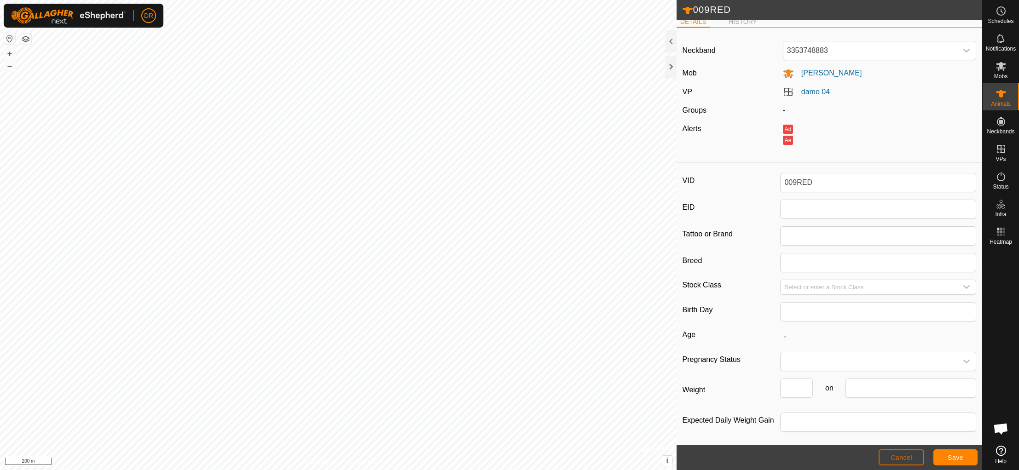
click at [905, 458] on span "Cancel" at bounding box center [902, 457] width 22 height 7
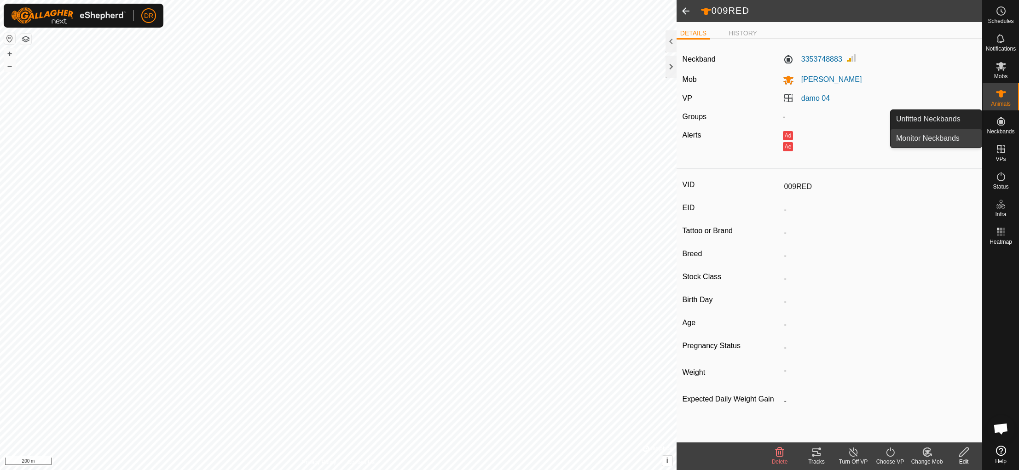
click at [934, 138] on link "Monitor Neckbands" at bounding box center [936, 138] width 91 height 18
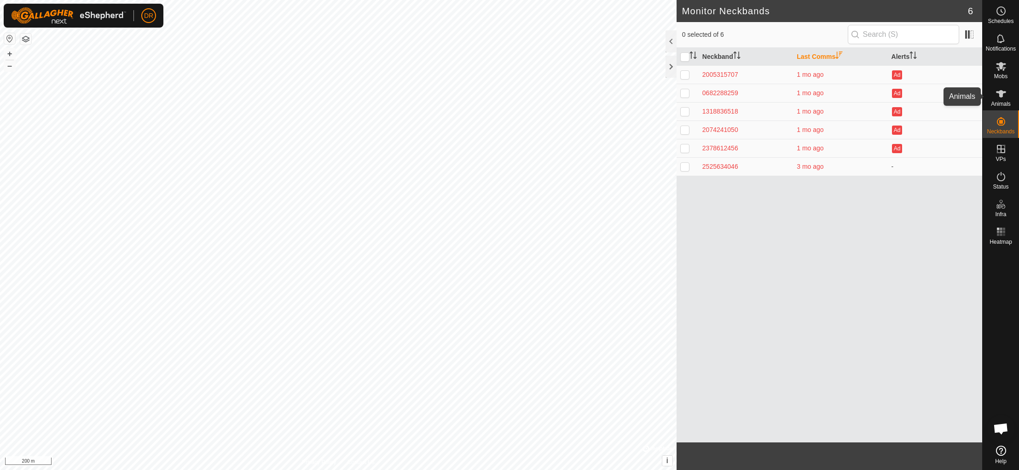
click at [1001, 99] on es-animals-svg-icon at bounding box center [1001, 94] width 17 height 15
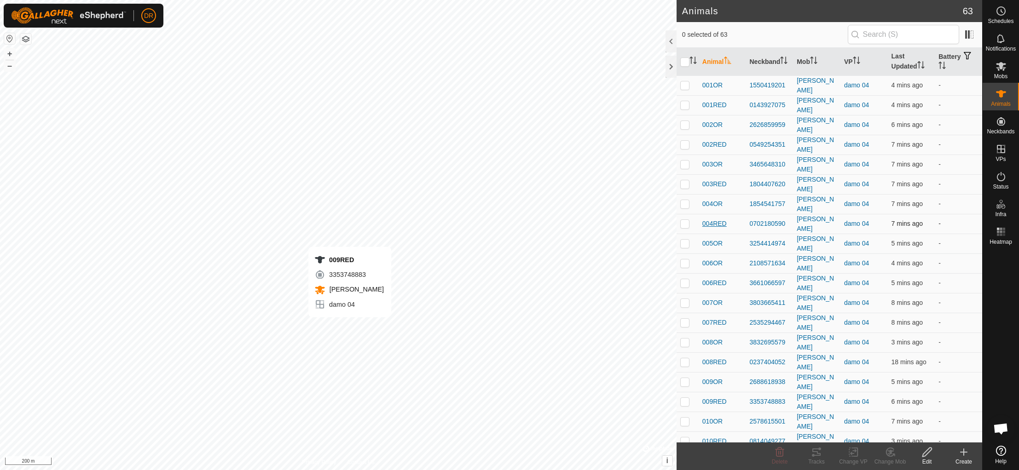
checkbox input "true"
click at [855, 455] on icon at bounding box center [854, 452] width 12 height 11
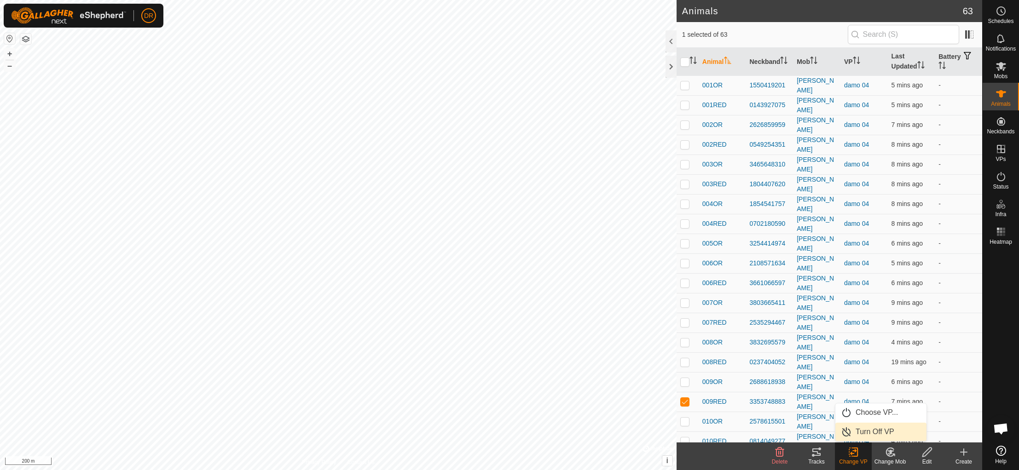
click at [847, 434] on link "Turn Off VP" at bounding box center [880, 432] width 91 height 18
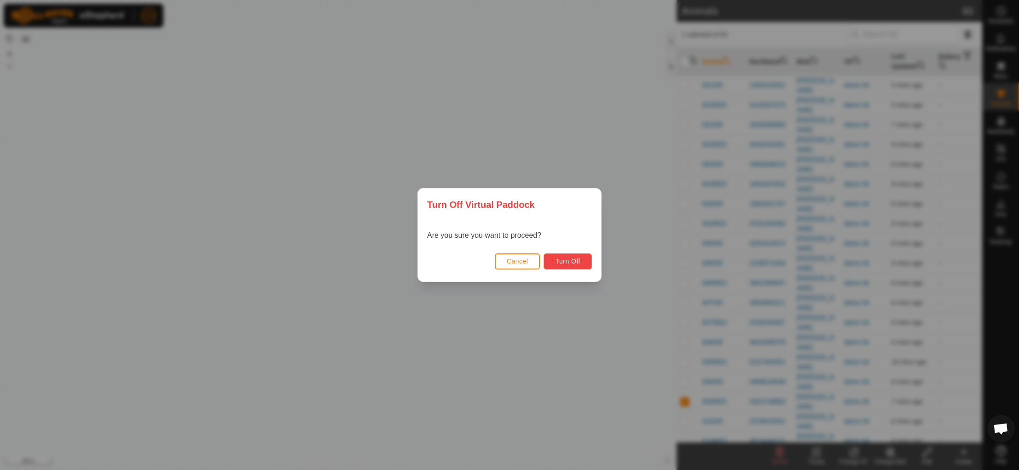
click at [563, 263] on span "Turn Off" at bounding box center [567, 261] width 25 height 7
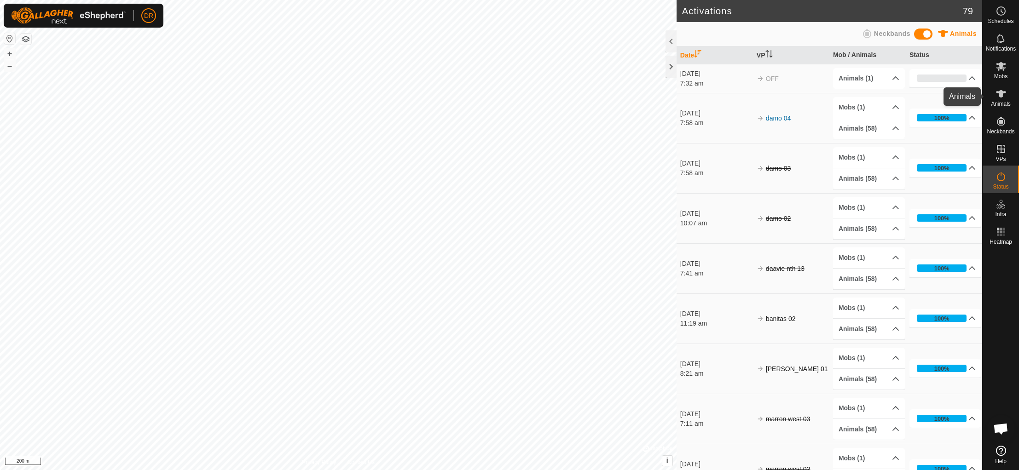
click at [1004, 104] on span "Animals" at bounding box center [1001, 104] width 20 height 6
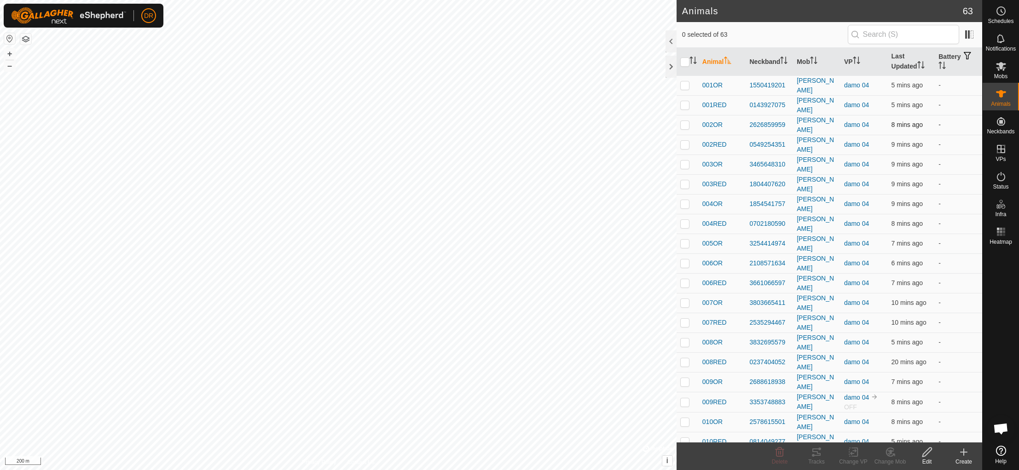
drag, startPoint x: 685, startPoint y: 106, endPoint x: 685, endPoint y: 118, distance: 12.4
click at [684, 106] on p-checkbox at bounding box center [684, 104] width 9 height 7
checkbox input "true"
drag, startPoint x: 685, startPoint y: 124, endPoint x: 689, endPoint y: 127, distance: 5.0
click at [685, 124] on p-checkbox at bounding box center [684, 124] width 9 height 7
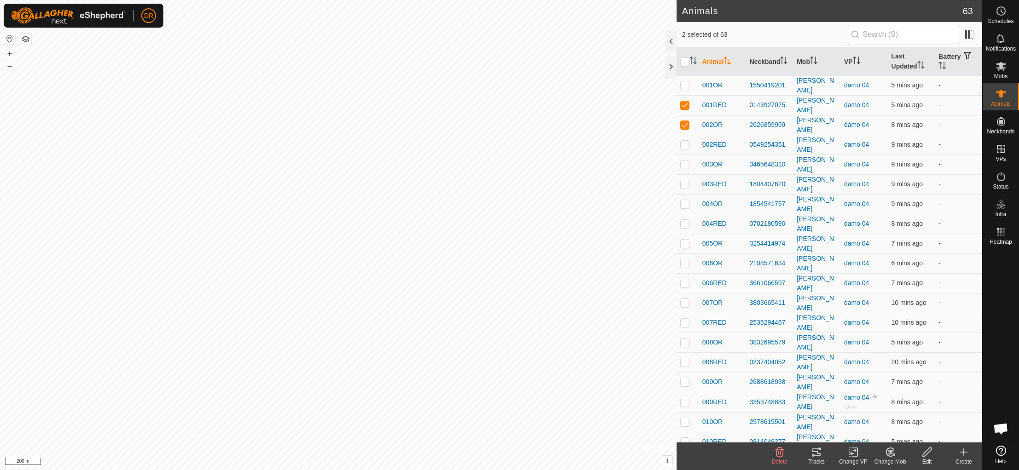
click at [815, 457] on icon at bounding box center [816, 452] width 11 height 11
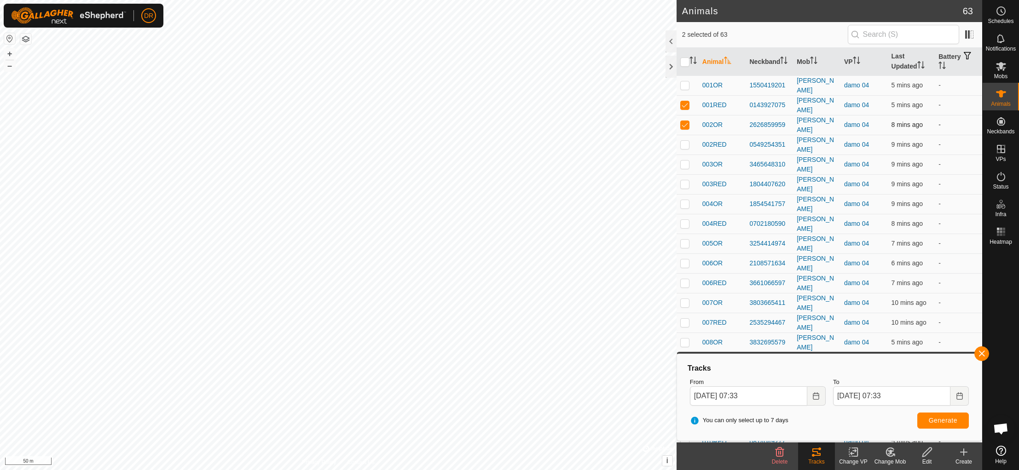
click at [684, 122] on p-checkbox at bounding box center [684, 124] width 9 height 7
checkbox input "false"
click at [685, 107] on p-checkbox at bounding box center [684, 104] width 9 height 7
checkbox input "false"
click at [684, 220] on p-checkbox at bounding box center [684, 223] width 9 height 7
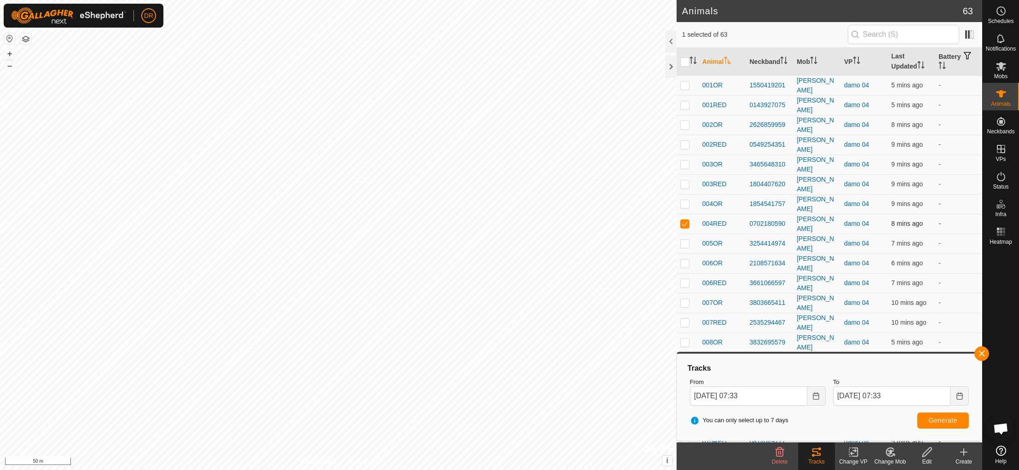
checkbox input "true"
click at [815, 455] on icon at bounding box center [816, 452] width 8 height 7
click at [932, 420] on span "Generate" at bounding box center [943, 420] width 29 height 7
click at [685, 279] on p-checkbox at bounding box center [684, 282] width 9 height 7
checkbox input "true"
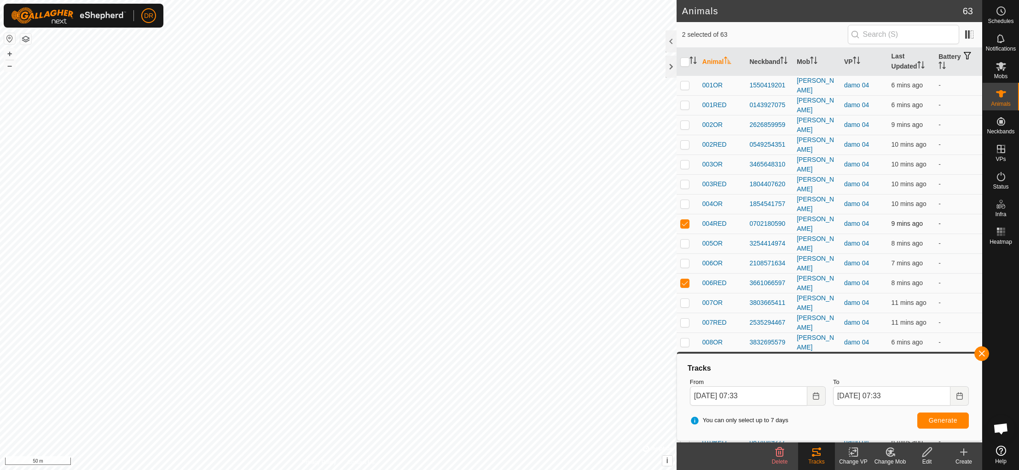
drag, startPoint x: 685, startPoint y: 216, endPoint x: 692, endPoint y: 224, distance: 10.4
click at [685, 220] on p-checkbox at bounding box center [684, 223] width 9 height 7
checkbox input "false"
click at [943, 423] on span "Generate" at bounding box center [943, 420] width 29 height 7
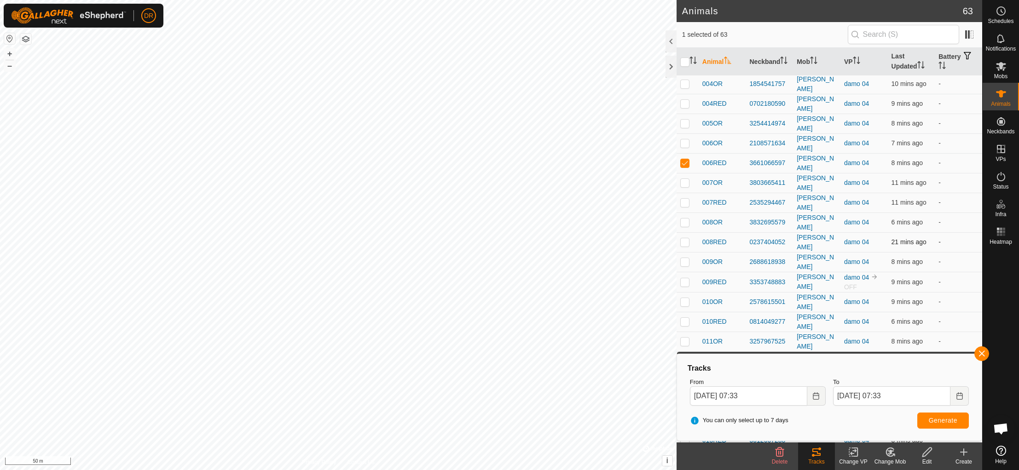
drag, startPoint x: 685, startPoint y: 262, endPoint x: 688, endPoint y: 218, distance: 44.8
click at [684, 278] on p-checkbox at bounding box center [684, 281] width 9 height 7
checkbox input "true"
click at [684, 159] on p-checkbox at bounding box center [684, 162] width 9 height 7
checkbox input "false"
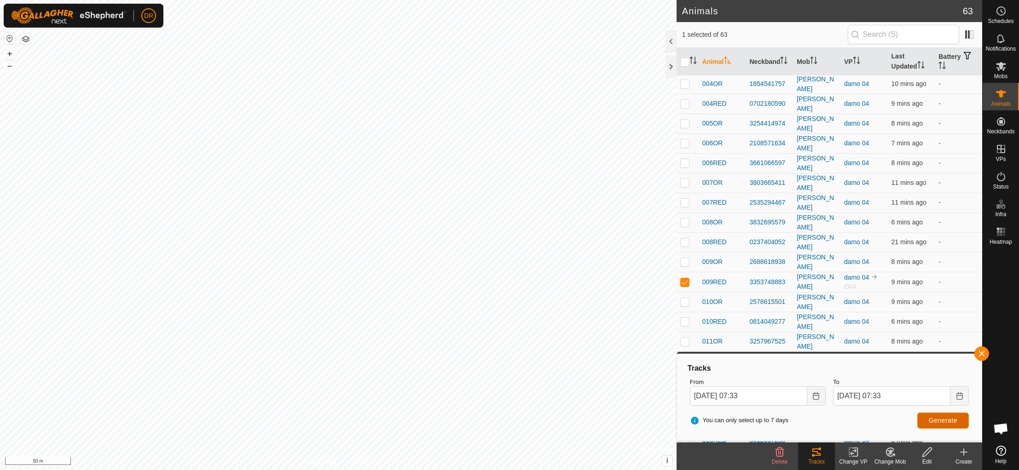
click at [945, 425] on button "Generate" at bounding box center [943, 421] width 52 height 16
click at [684, 278] on p-checkbox at bounding box center [684, 281] width 9 height 7
checkbox input "false"
click at [686, 318] on p-checkbox at bounding box center [684, 321] width 9 height 7
checkbox input "true"
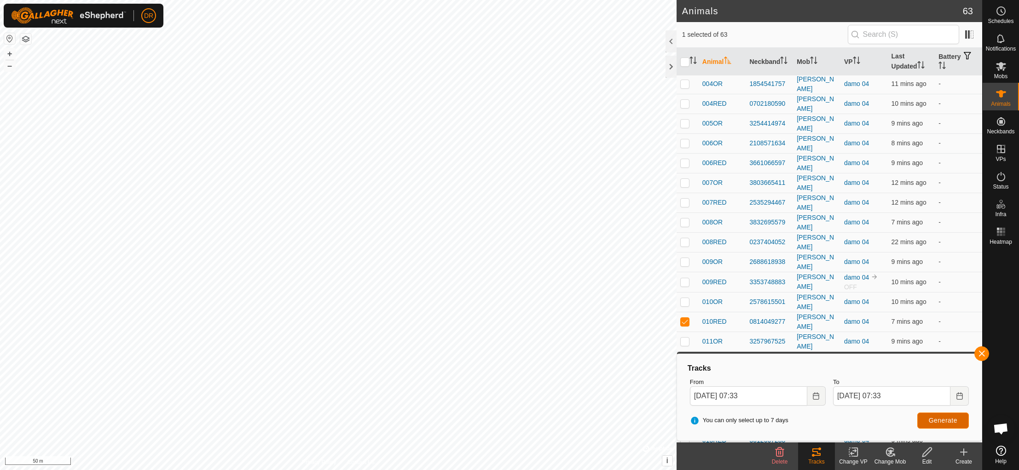
click at [949, 422] on span "Generate" at bounding box center [943, 420] width 29 height 7
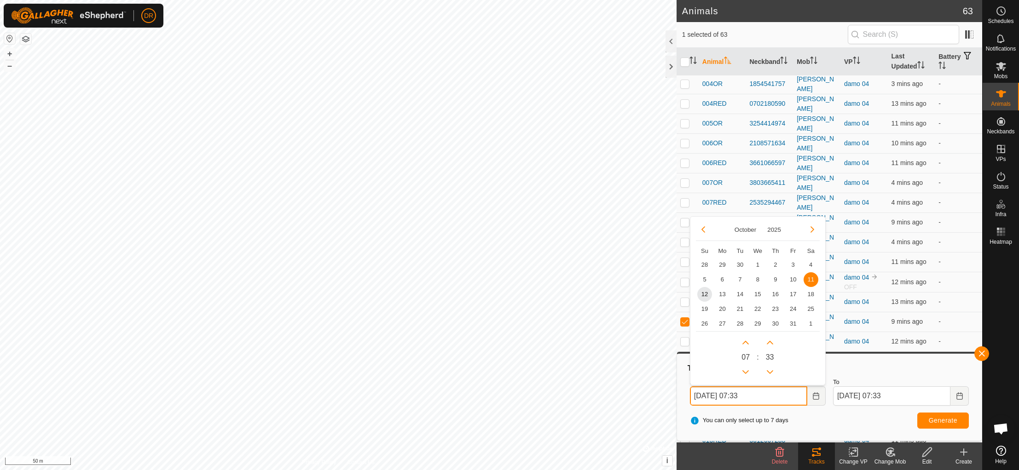
click at [794, 400] on input "[DATE] 07:33" at bounding box center [748, 396] width 117 height 19
click at [776, 282] on span "9" at bounding box center [775, 280] width 15 height 15
type input "[DATE] 07:33"
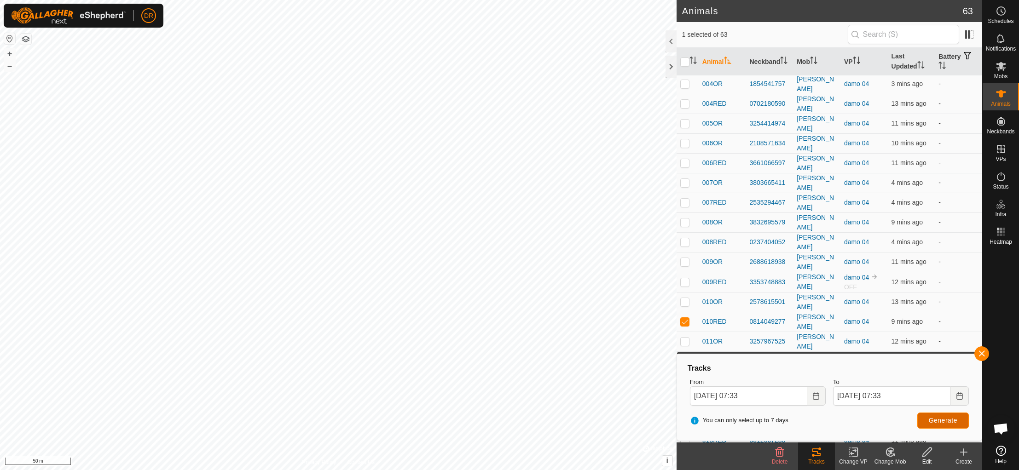
click at [940, 421] on span "Generate" at bounding box center [943, 420] width 29 height 7
click at [685, 358] on p-checkbox at bounding box center [684, 361] width 9 height 7
checkbox input "true"
click at [684, 318] on p-checkbox at bounding box center [684, 321] width 9 height 7
checkbox input "false"
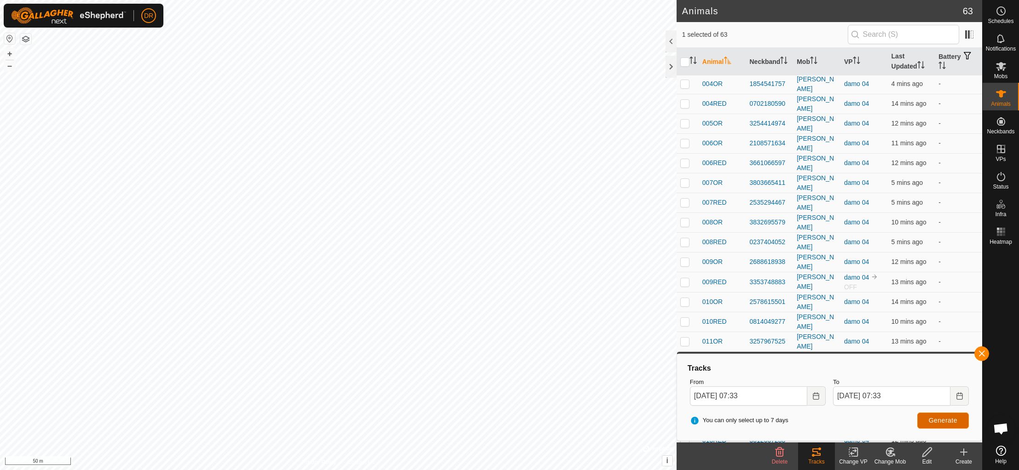
click at [946, 423] on span "Generate" at bounding box center [943, 420] width 29 height 7
